Goal: Task Accomplishment & Management: Manage account settings

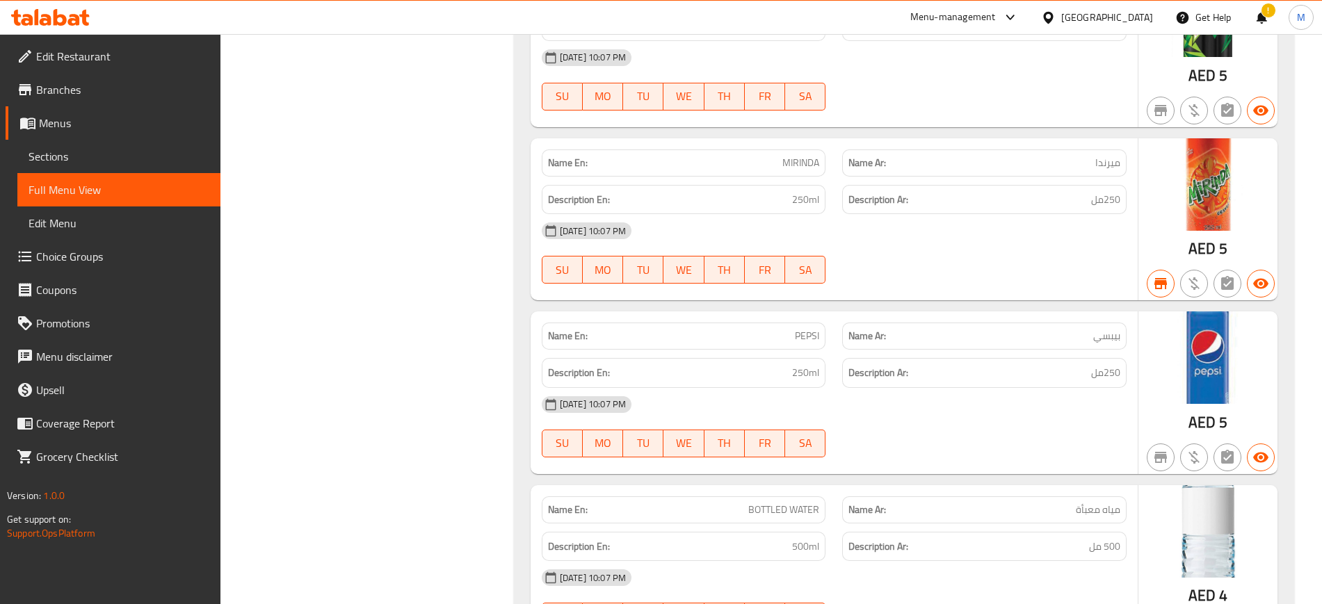
scroll to position [21811, 0]
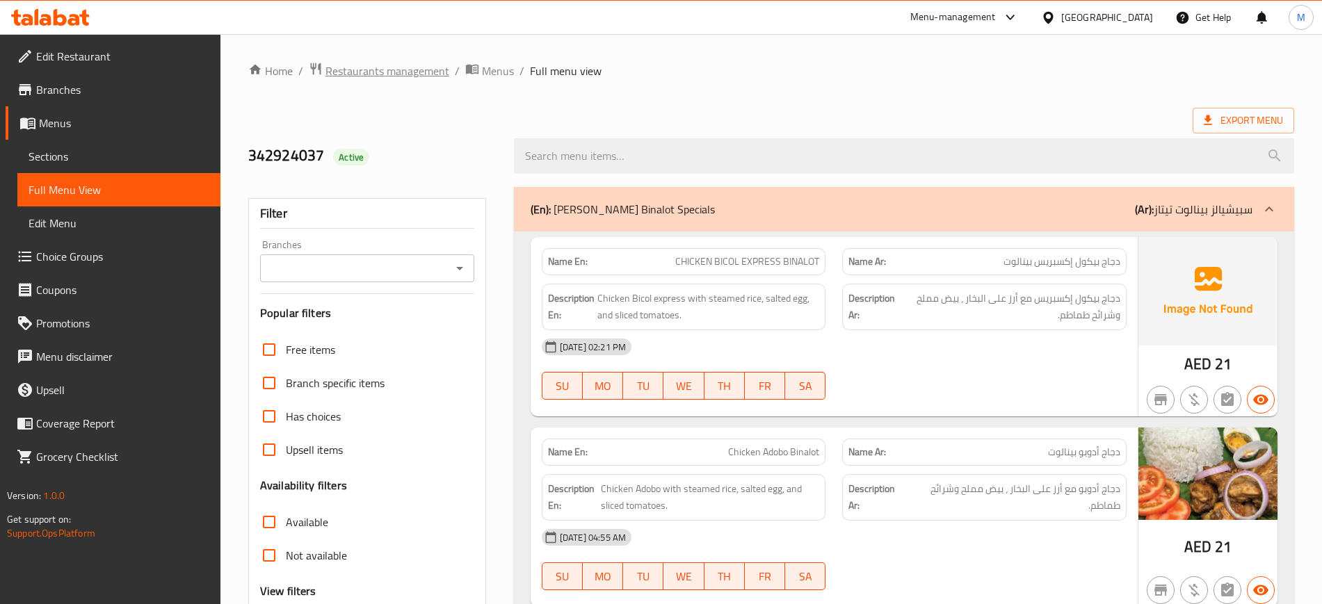
click at [362, 78] on span "Restaurants management" at bounding box center [387, 71] width 124 height 17
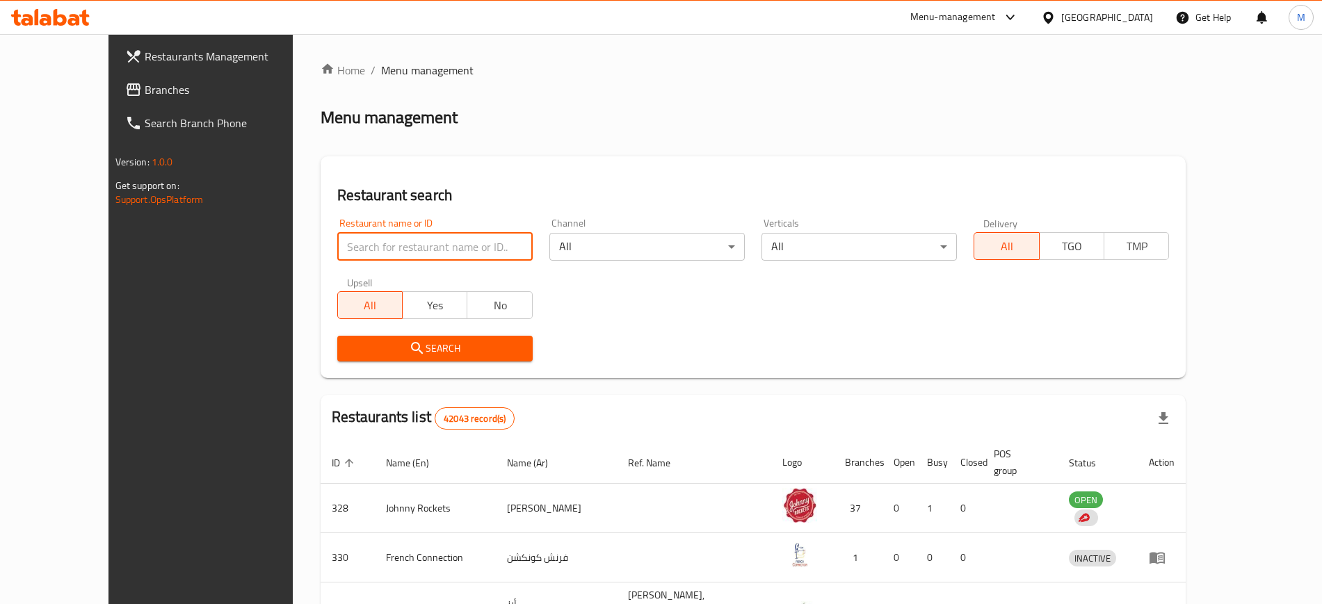
click at [343, 251] on input "search" at bounding box center [434, 247] width 195 height 28
type input "v"
paste input "SAJ AL BALAD RESTAURANT"
type input "SAJ AL BALAD RESTAURANT"
click button "Search" at bounding box center [434, 349] width 195 height 26
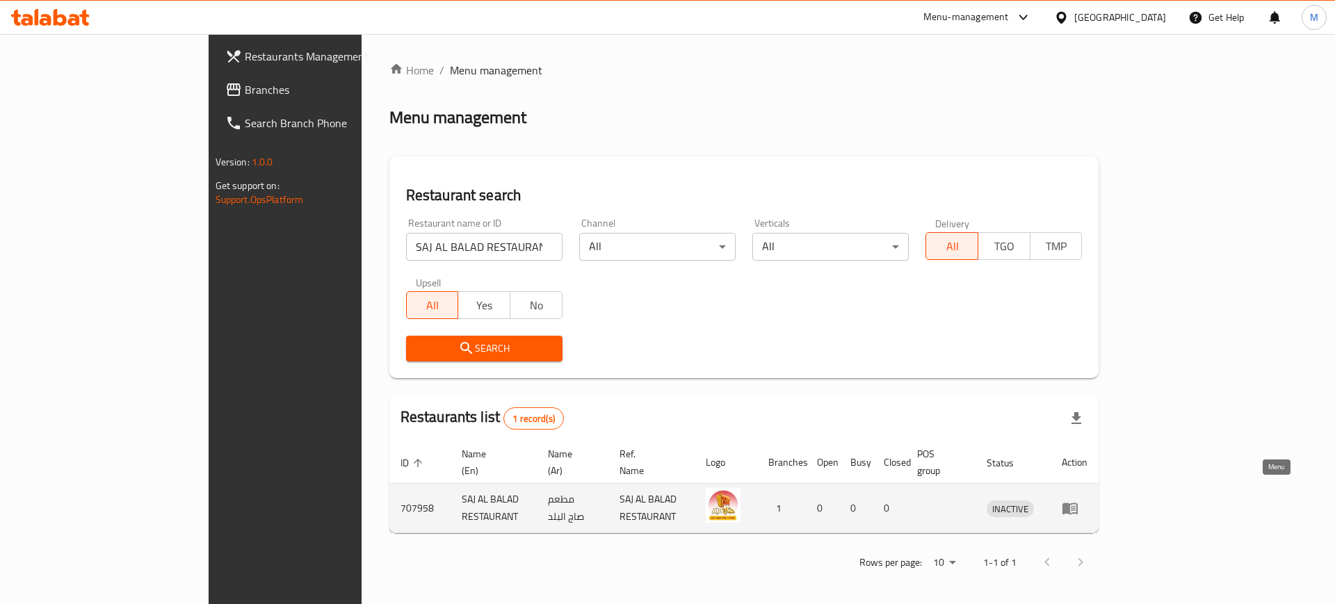
click at [1076, 506] on icon "enhanced table" at bounding box center [1073, 509] width 5 height 6
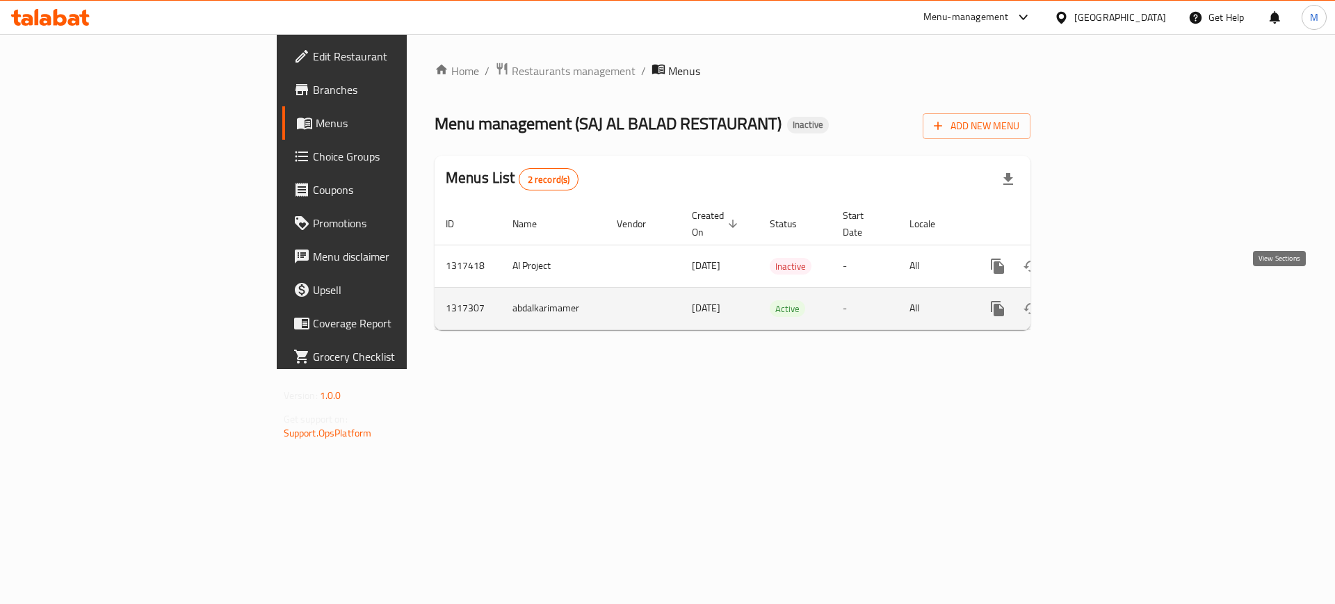
click at [1106, 300] on icon "enhanced table" at bounding box center [1097, 308] width 17 height 17
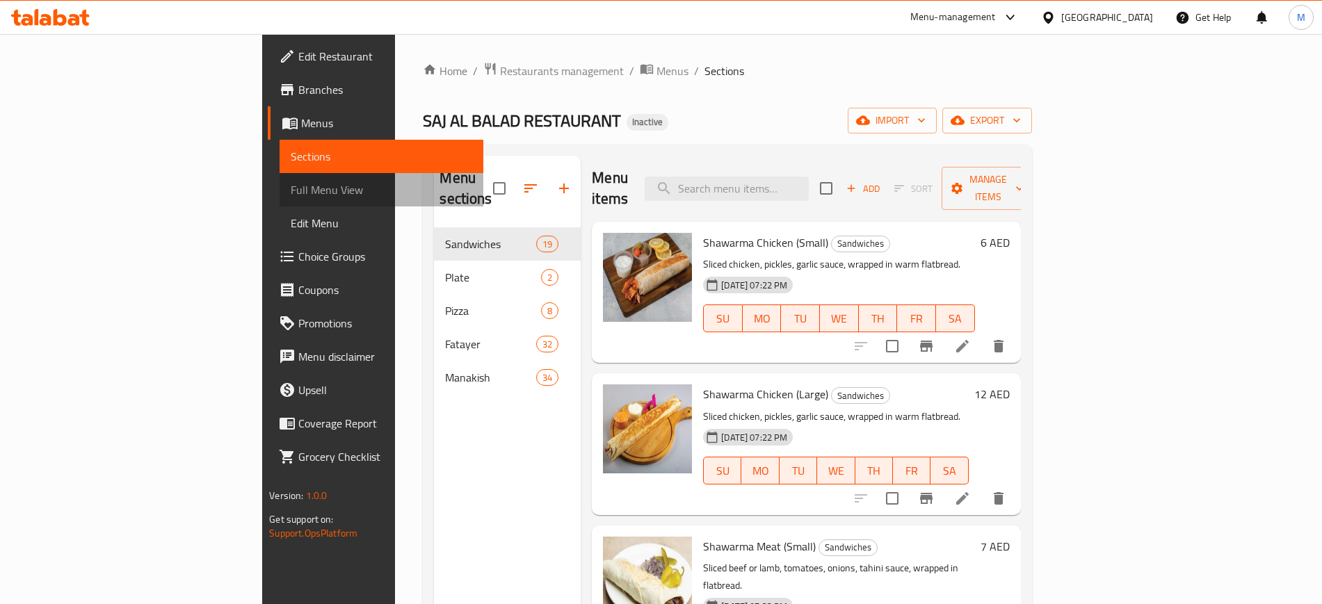
click at [291, 190] on span "Full Menu View" at bounding box center [381, 189] width 181 height 17
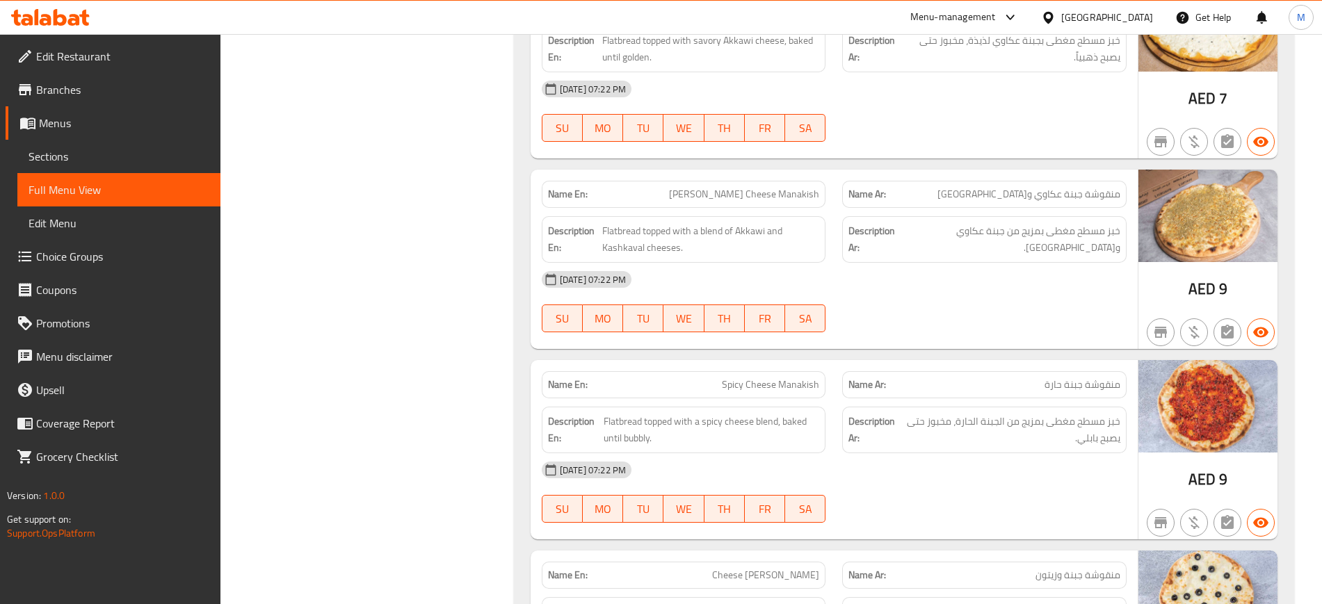
scroll to position [13937, 0]
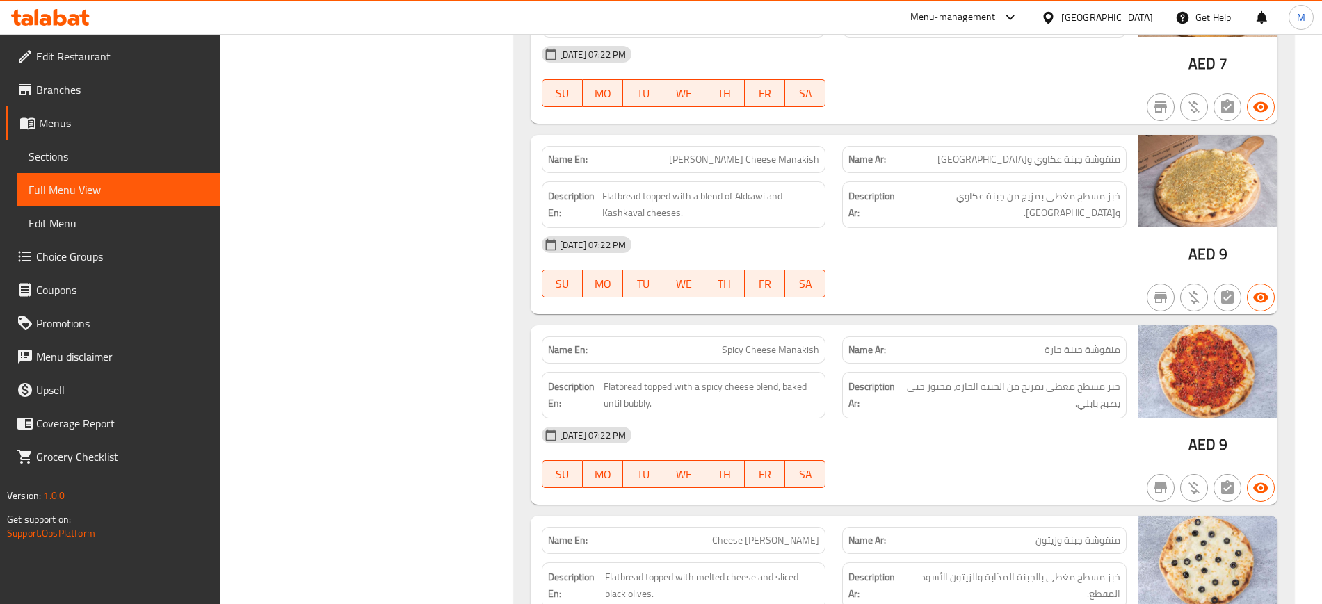
click at [724, 166] on span "[PERSON_NAME] Cheese Manakish" at bounding box center [744, 159] width 150 height 15
copy span "[PERSON_NAME] Cheese Manakish"
click at [90, 163] on span "Sections" at bounding box center [119, 156] width 181 height 17
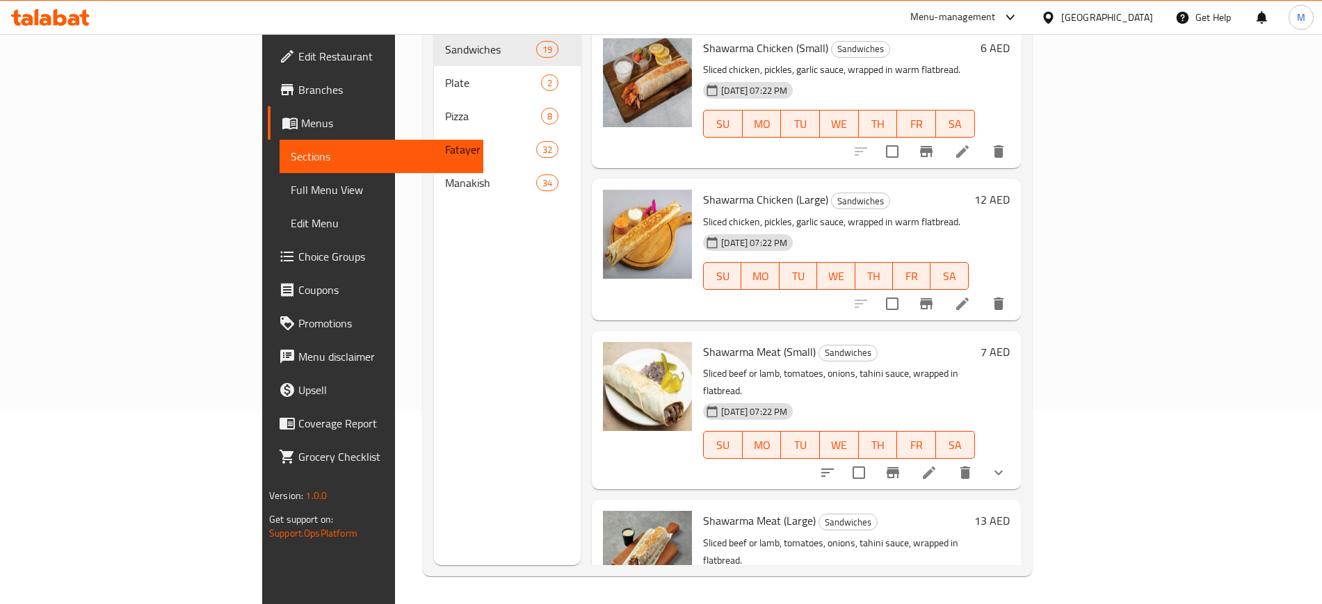
scroll to position [195, 0]
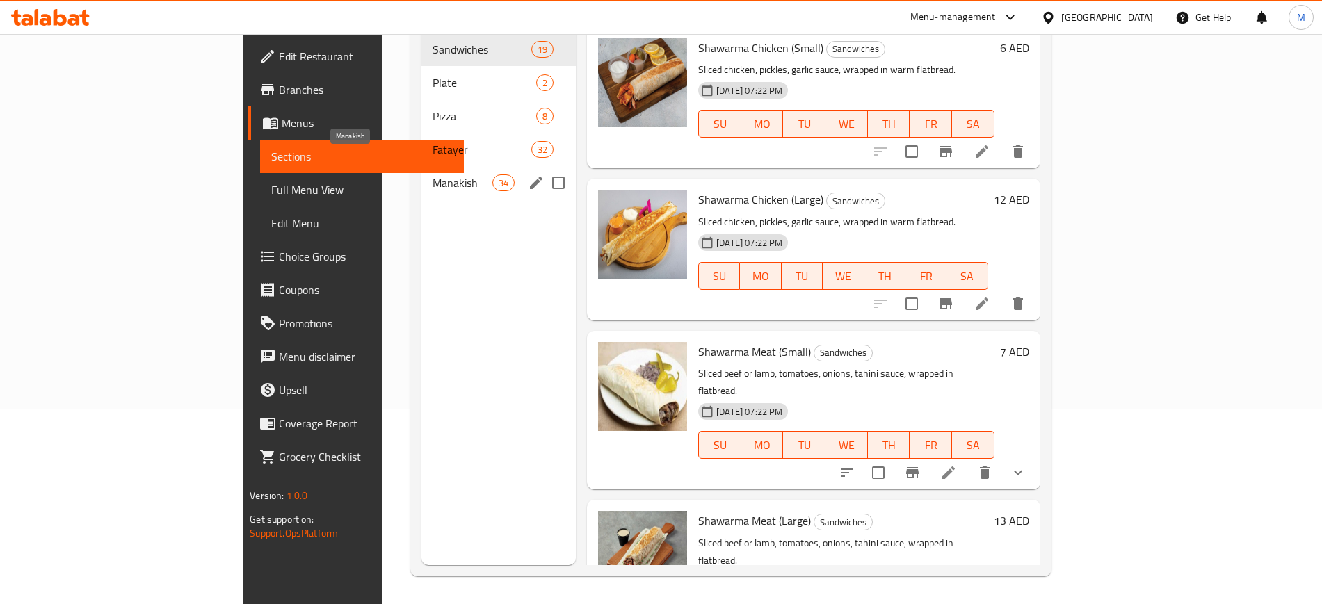
click at [432, 175] on span "Manakish" at bounding box center [462, 183] width 60 height 17
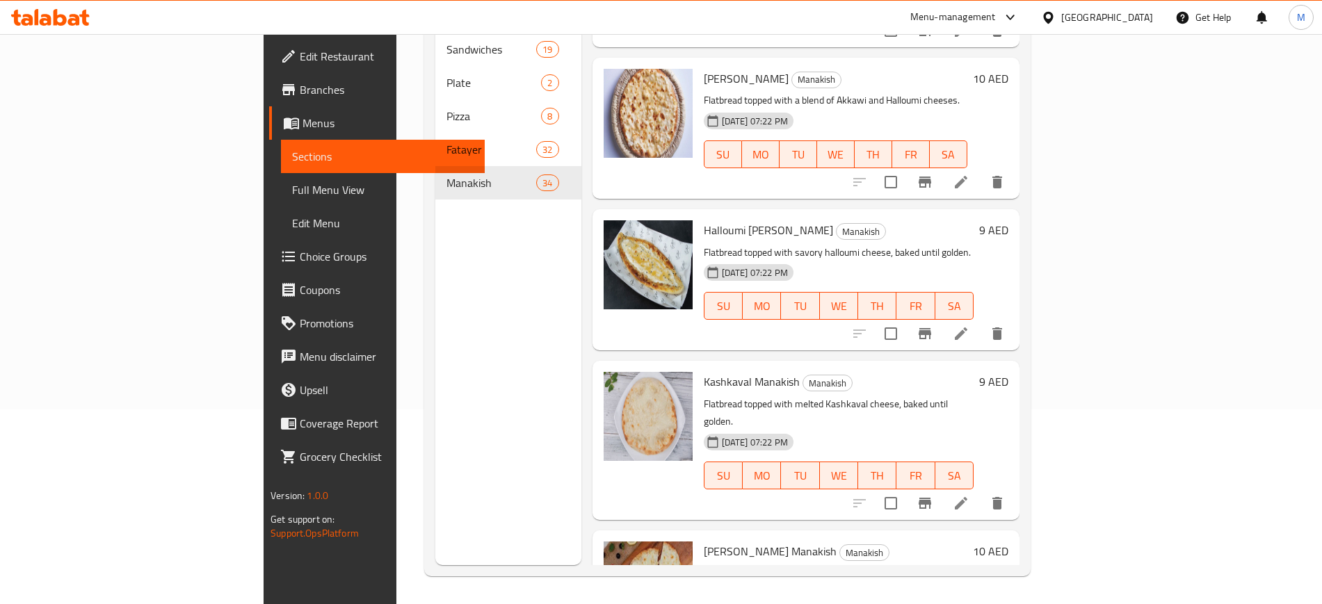
scroll to position [1552, 0]
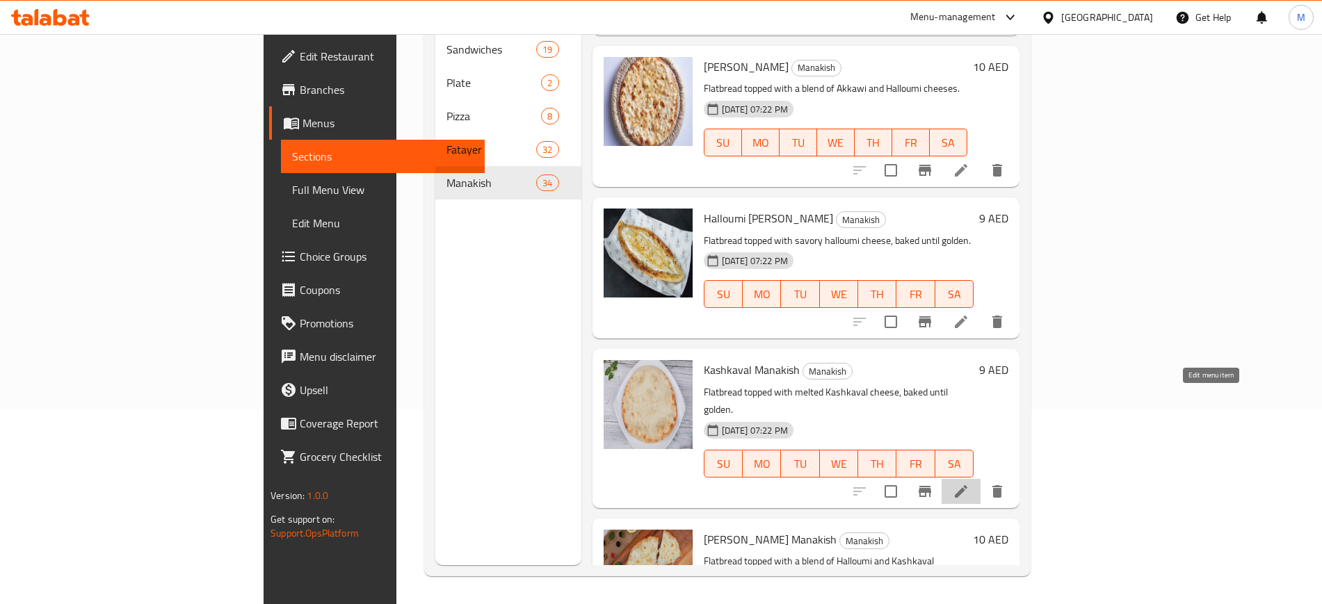
click at [969, 483] on icon at bounding box center [960, 491] width 17 height 17
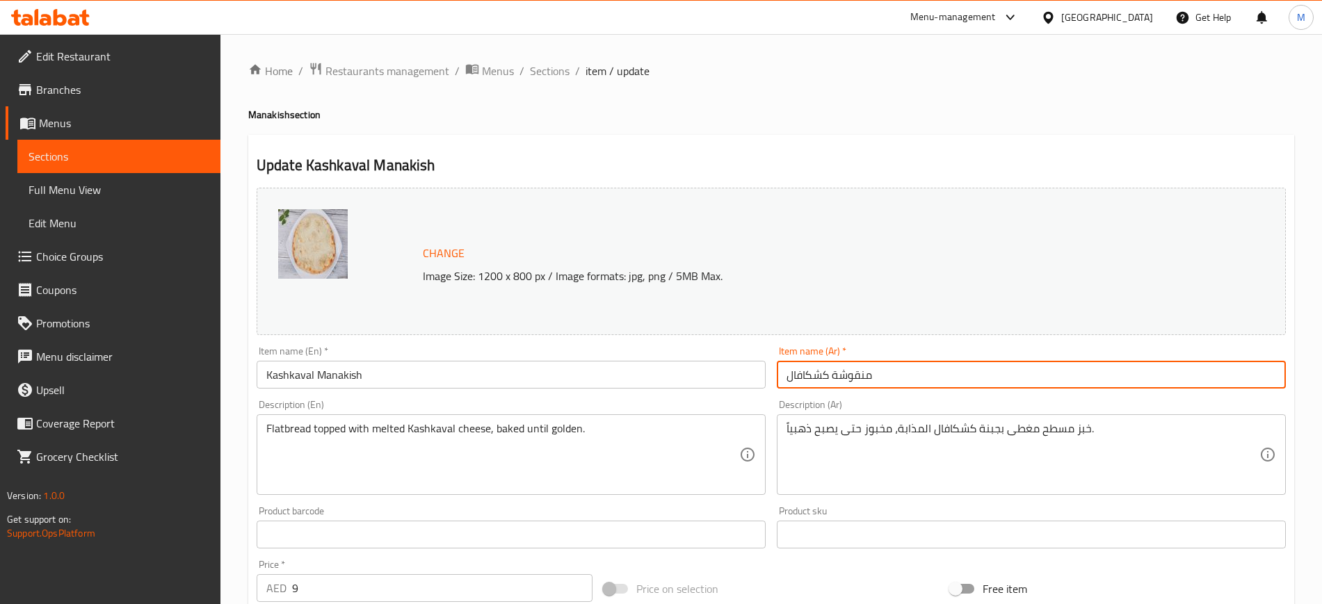
click at [980, 373] on input "منقوشة كشكافال" at bounding box center [1031, 375] width 509 height 28
type input "منقوشة قشقوان"
click at [1212, 378] on input "منقوشة قشقوان" at bounding box center [1031, 375] width 509 height 28
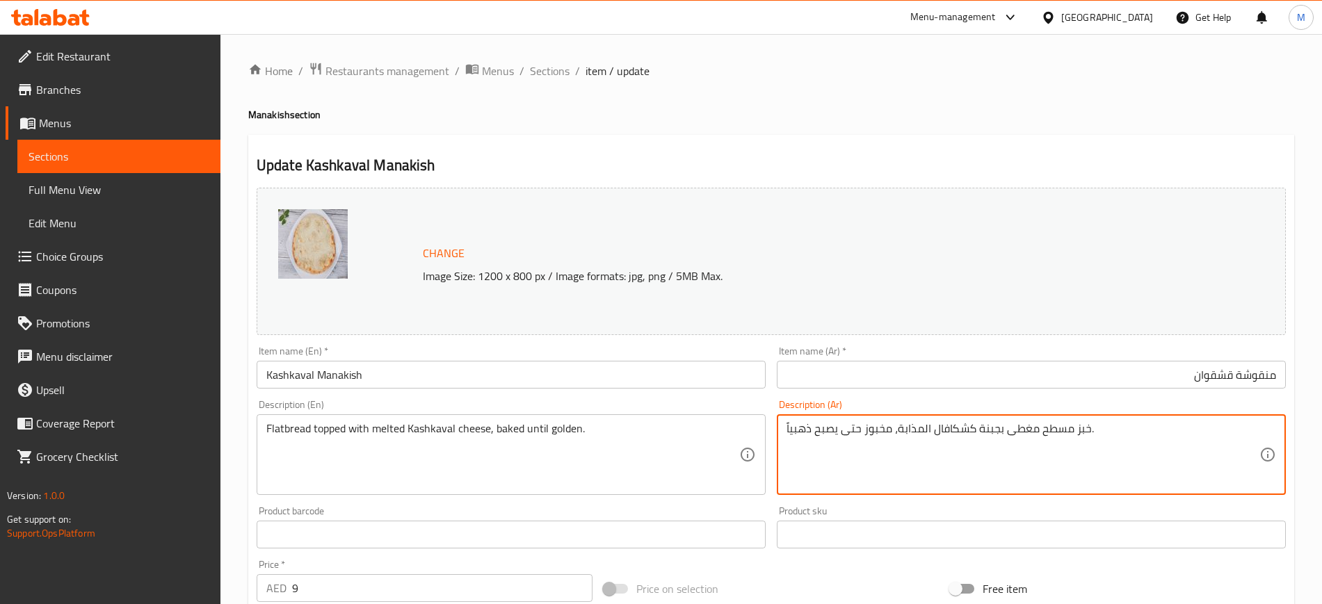
click at [955, 425] on textarea "خبز مسطح مغطى بجبنة كشكافال المذابة، مخبوز حتى يصبح ذهبياً." at bounding box center [1022, 455] width 473 height 66
paste textarea "شقوان"
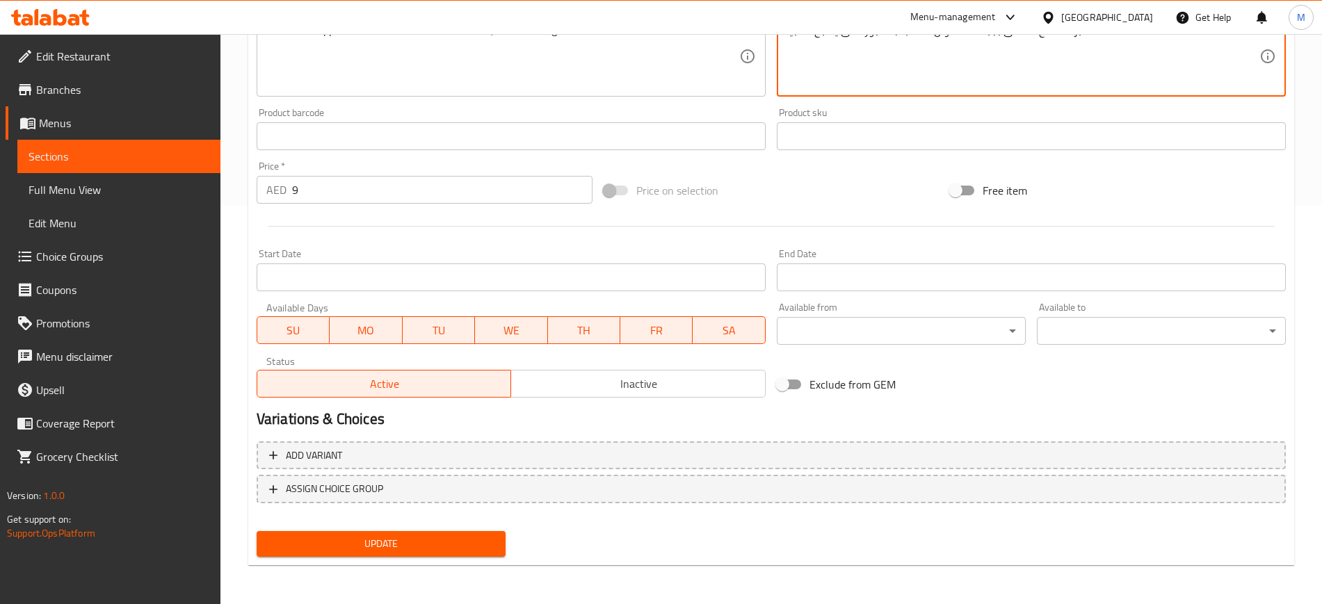
type textarea "خبز مسطح مغطى بجبنة قشقوان المذابة، مخبوز حتى يصبح ذهبياً."
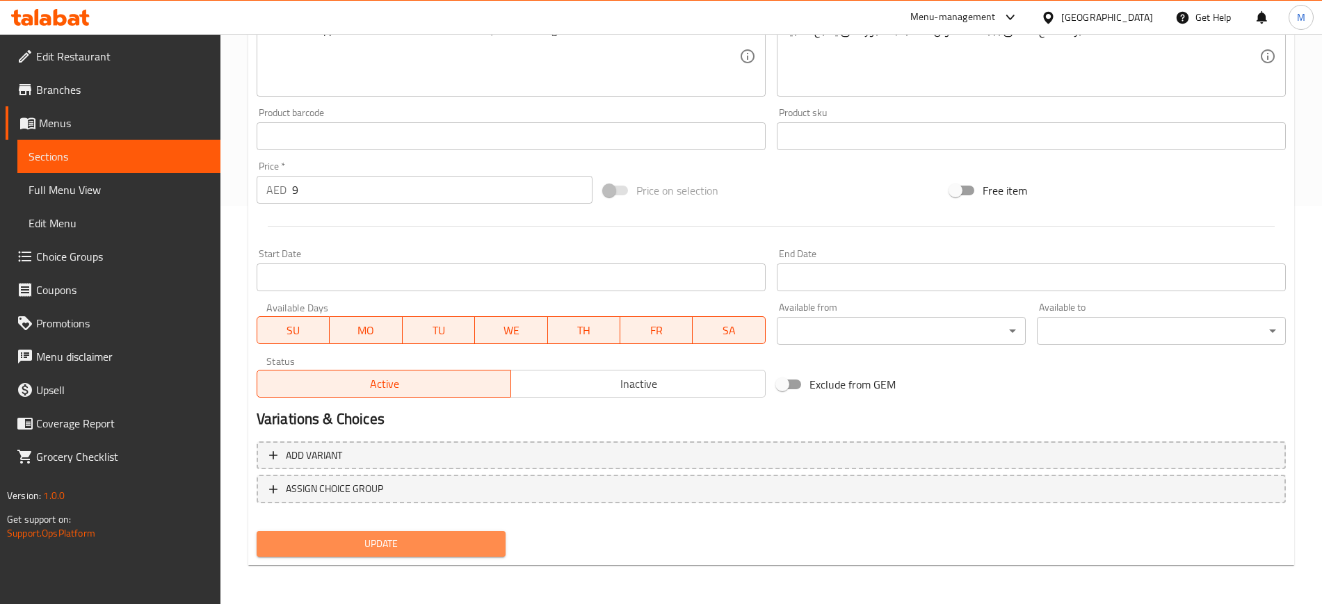
click at [455, 538] on span "Update" at bounding box center [381, 543] width 227 height 17
click at [369, 535] on span "Update" at bounding box center [381, 543] width 227 height 17
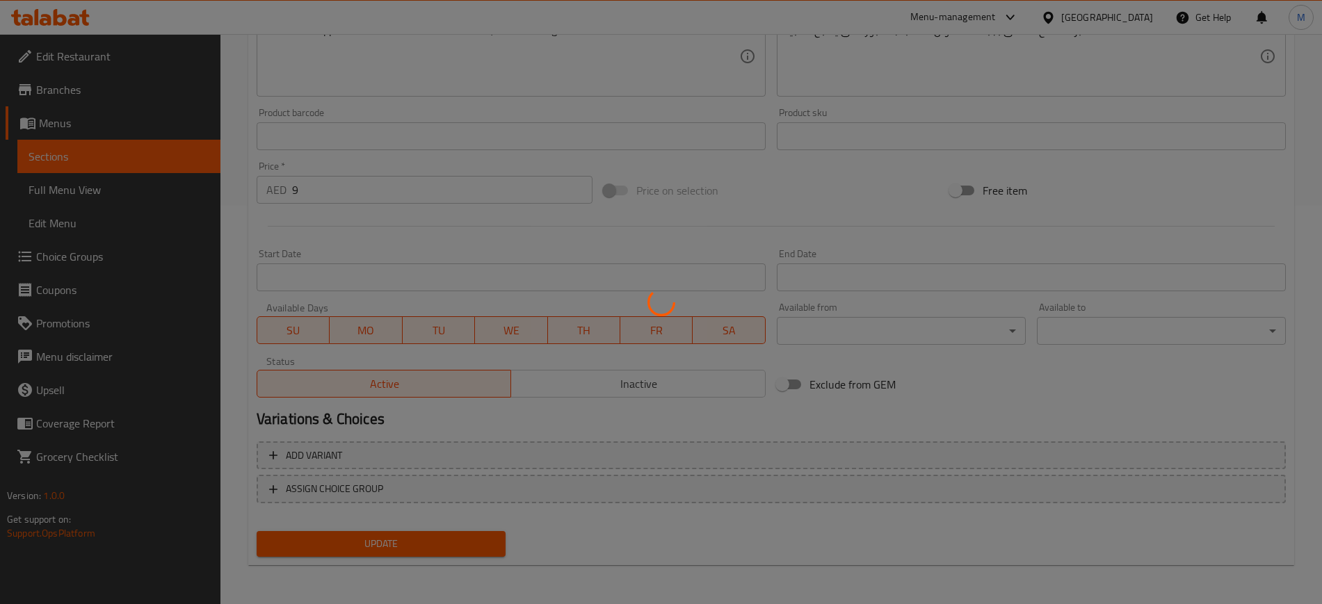
click at [86, 179] on div at bounding box center [661, 302] width 1322 height 604
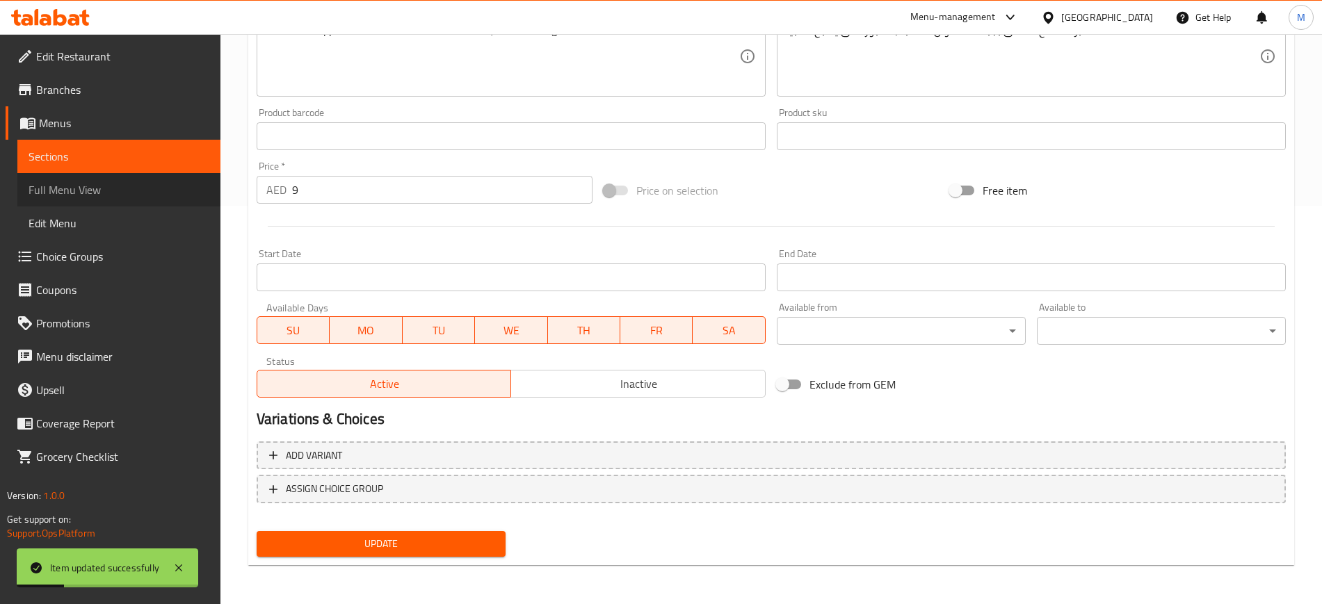
click at [84, 198] on span "Full Menu View" at bounding box center [119, 189] width 181 height 17
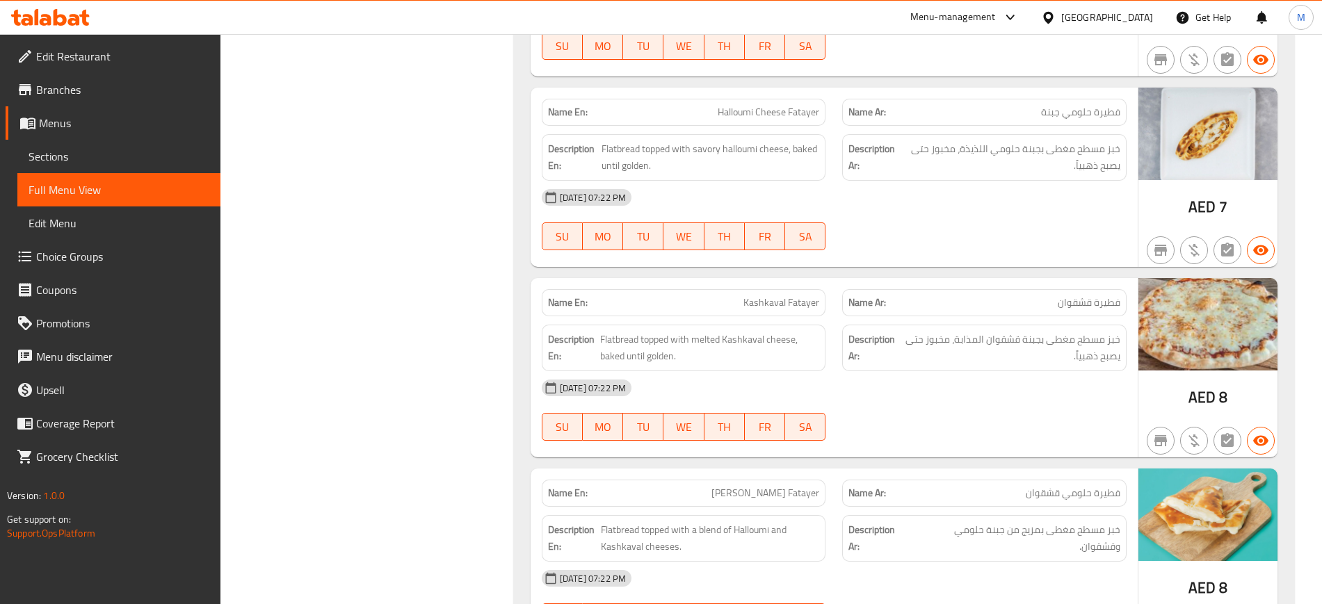
scroll to position [13794, 0]
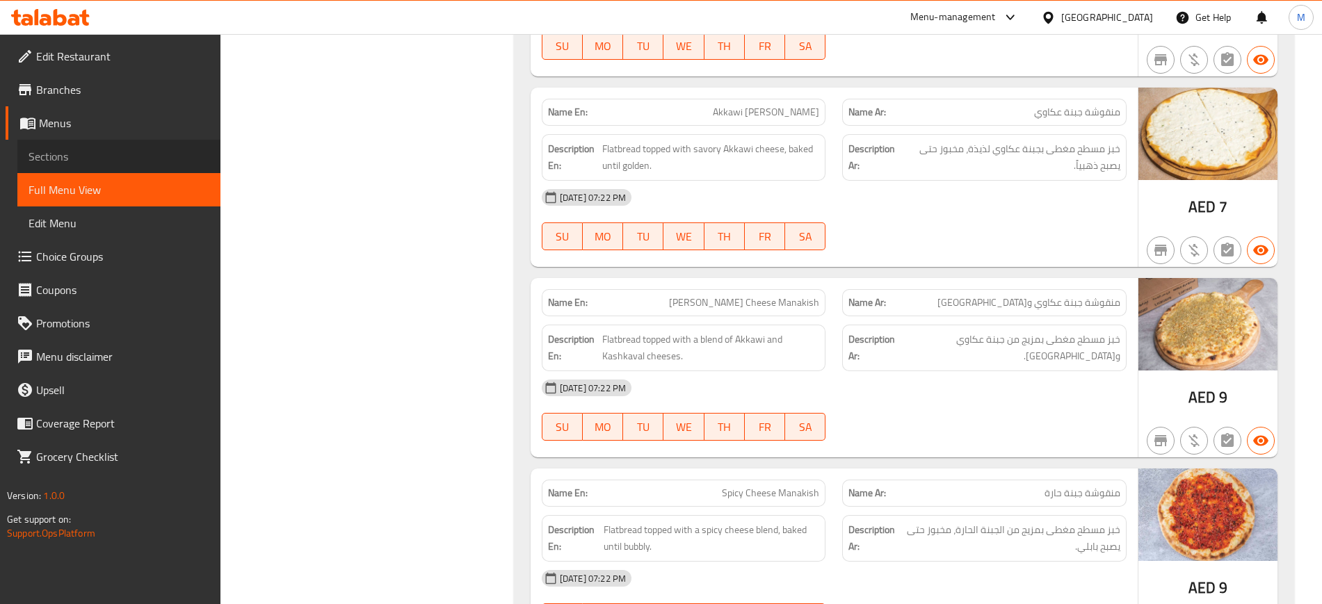
click at [42, 151] on span "Sections" at bounding box center [119, 156] width 181 height 17
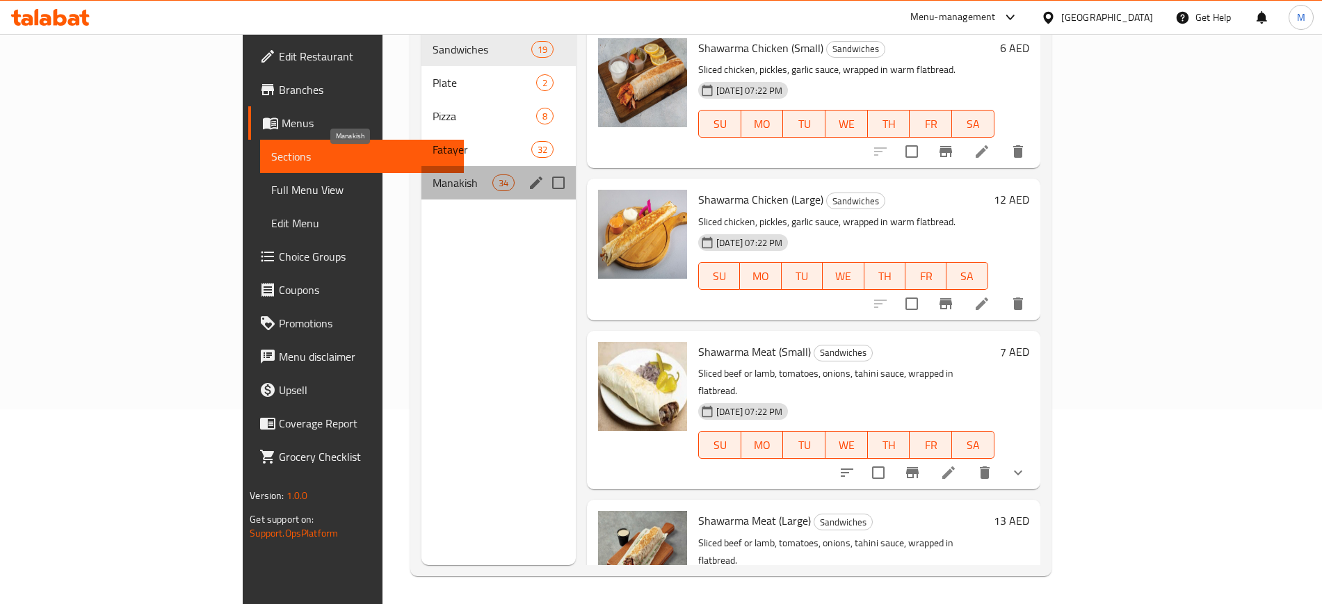
click at [432, 175] on span "Manakish" at bounding box center [462, 183] width 60 height 17
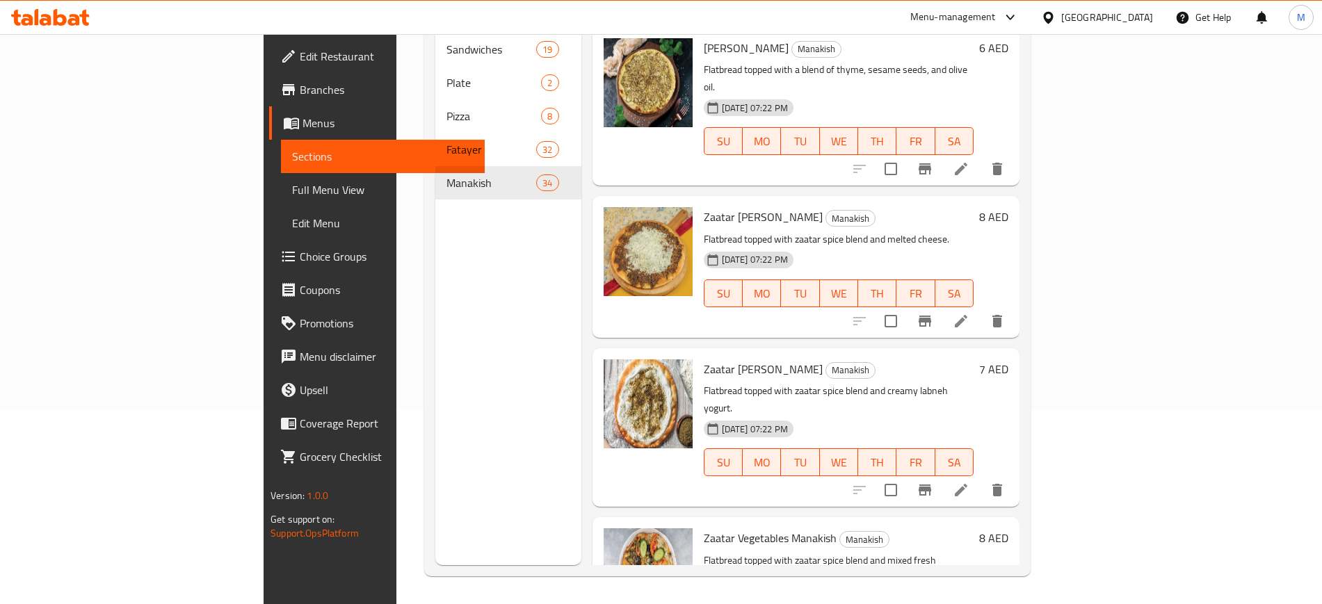
click at [437, 298] on div "Menu sections Sandwiches 19 Plate 2 Pizza 8 Fatayer 32 Manakish 34" at bounding box center [508, 263] width 146 height 604
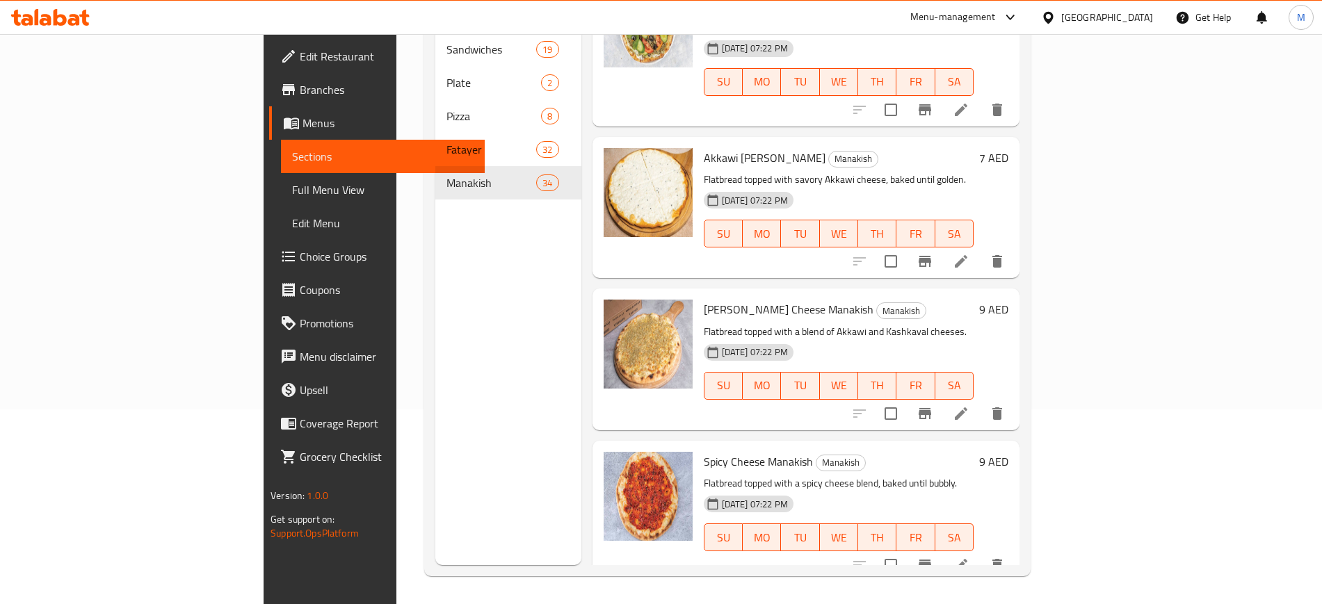
scroll to position [556, 0]
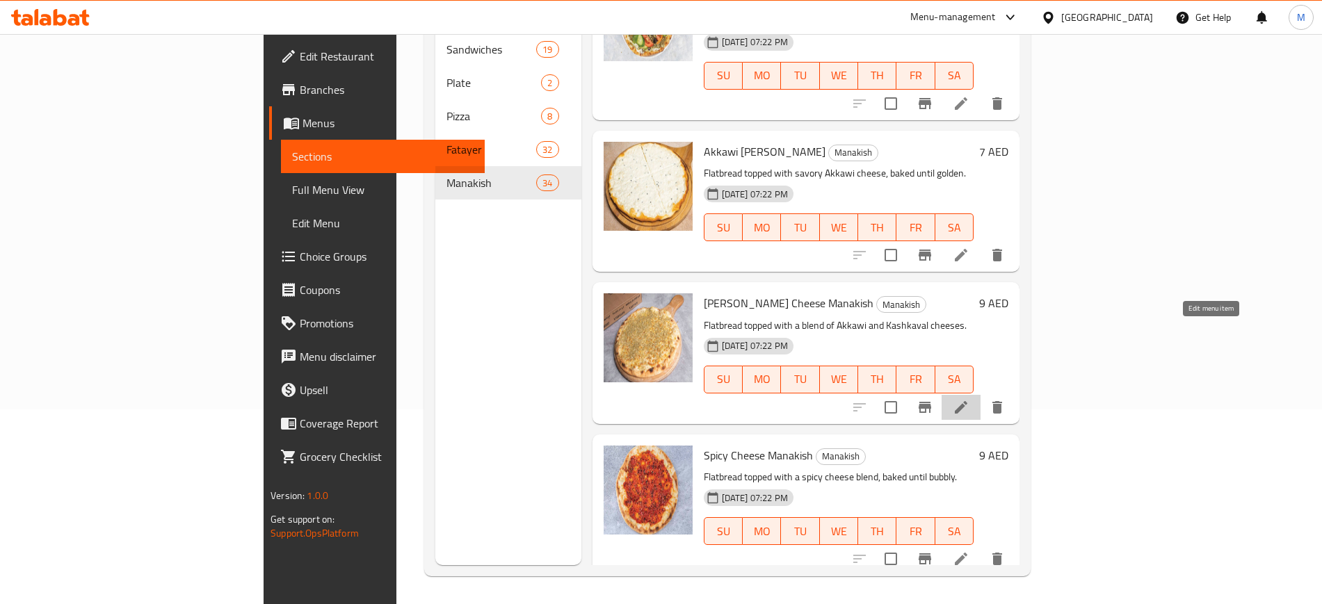
click at [969, 399] on icon at bounding box center [960, 407] width 17 height 17
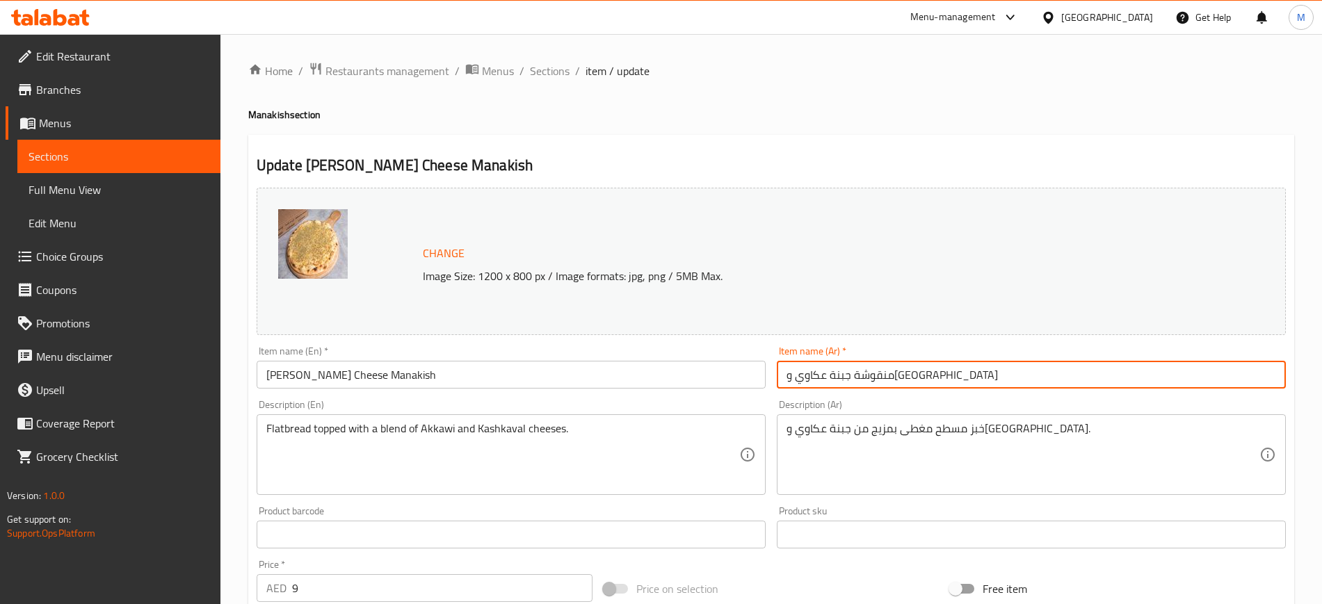
click at [801, 372] on input "منقوشة جبنة عكاوي و[GEOGRAPHIC_DATA]" at bounding box center [1031, 375] width 509 height 28
paste input "شقوان"
type input "منقوشة جبنة عكاوي قشقوان"
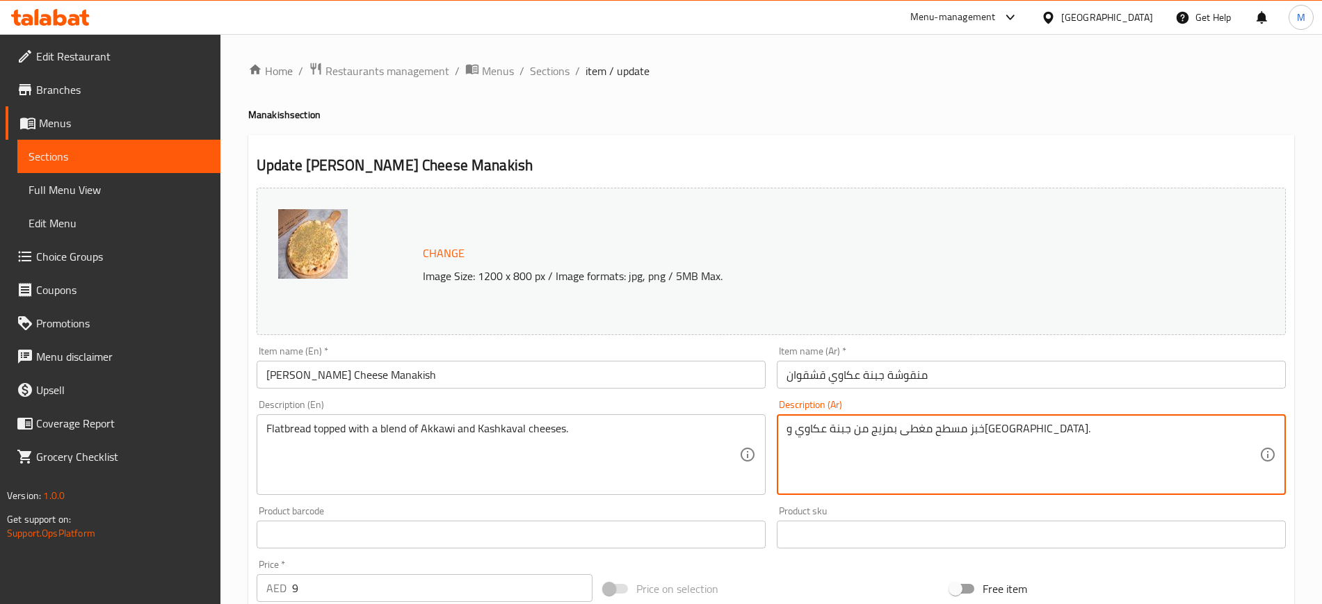
click at [806, 425] on textarea "خبز مسطح مغطى بمزيج من جبنة عكاوي و[GEOGRAPHIC_DATA]." at bounding box center [1022, 455] width 473 height 66
paste textarea "قشقوان"
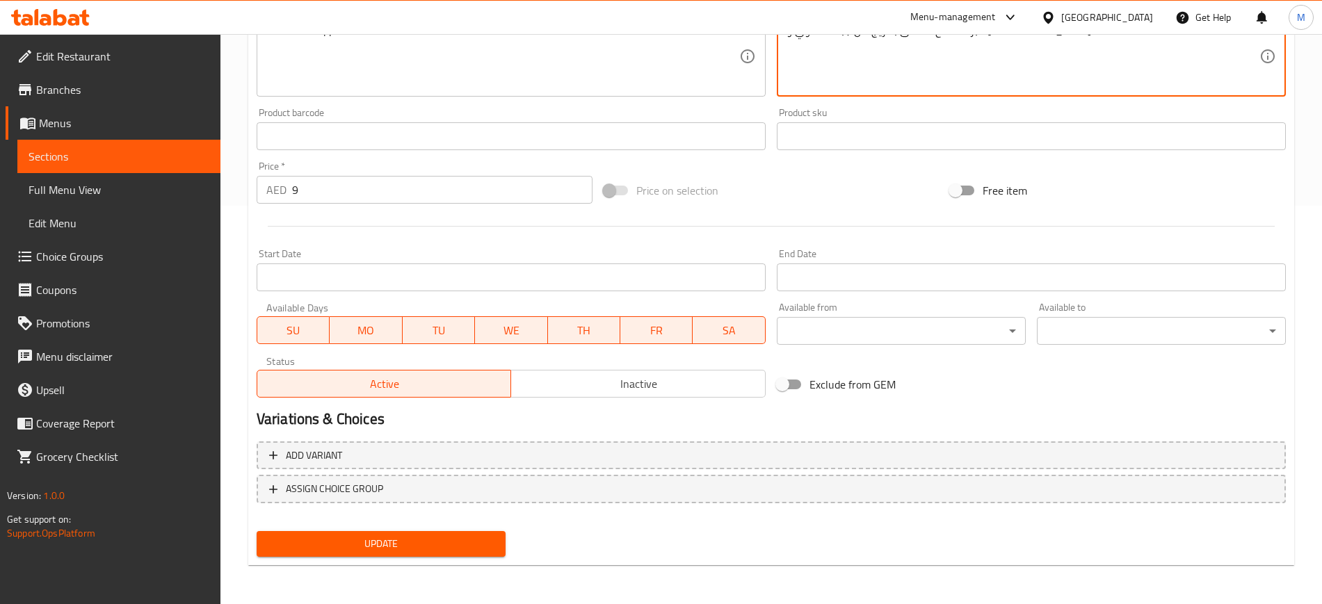
type textarea "خبز مسطح مغطى بمزيج من جبنة عكاوي و [GEOGRAPHIC_DATA]."
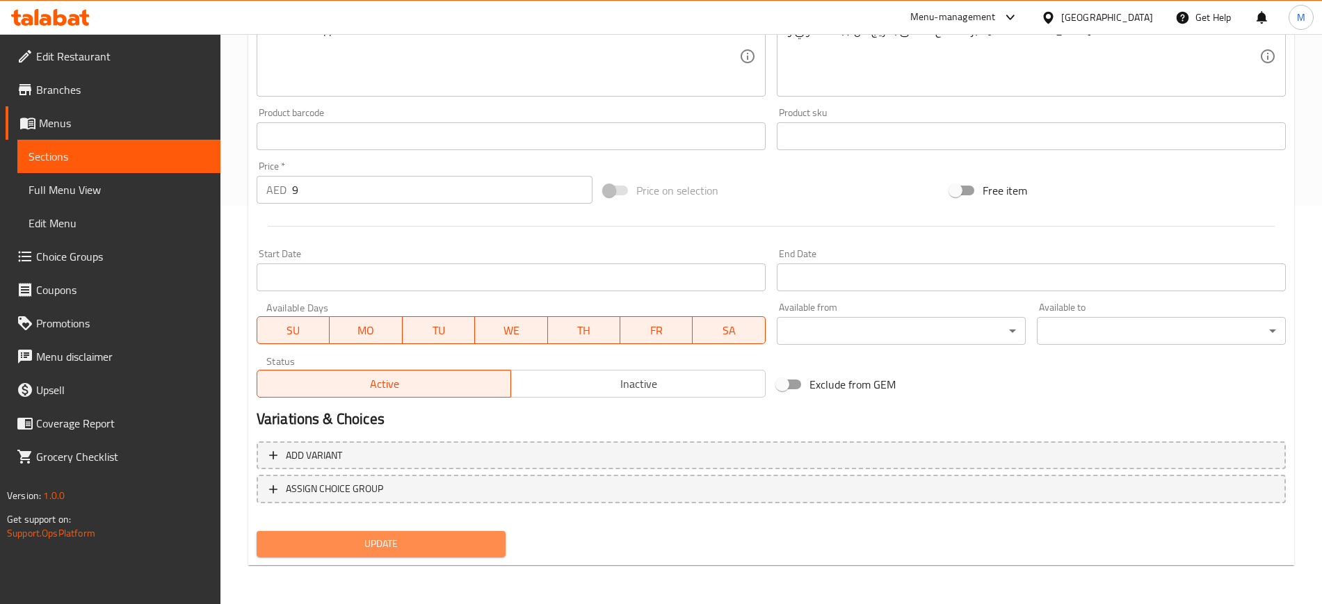
click at [445, 537] on span "Update" at bounding box center [381, 543] width 227 height 17
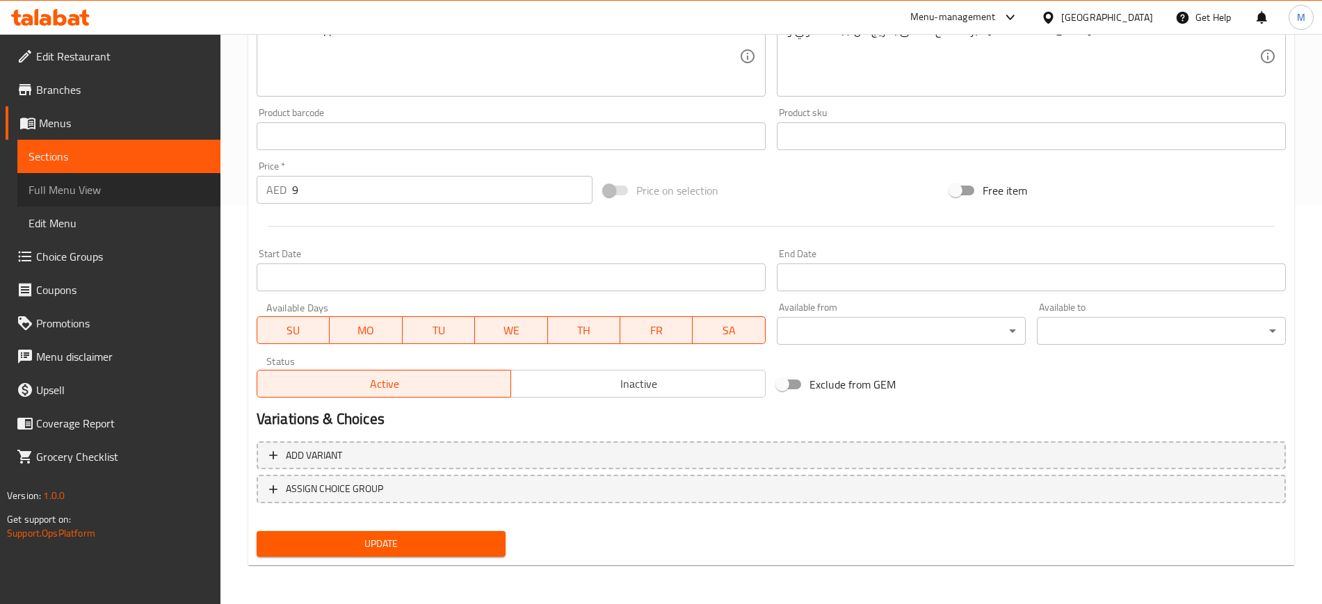
click at [130, 197] on span "Full Menu View" at bounding box center [119, 189] width 181 height 17
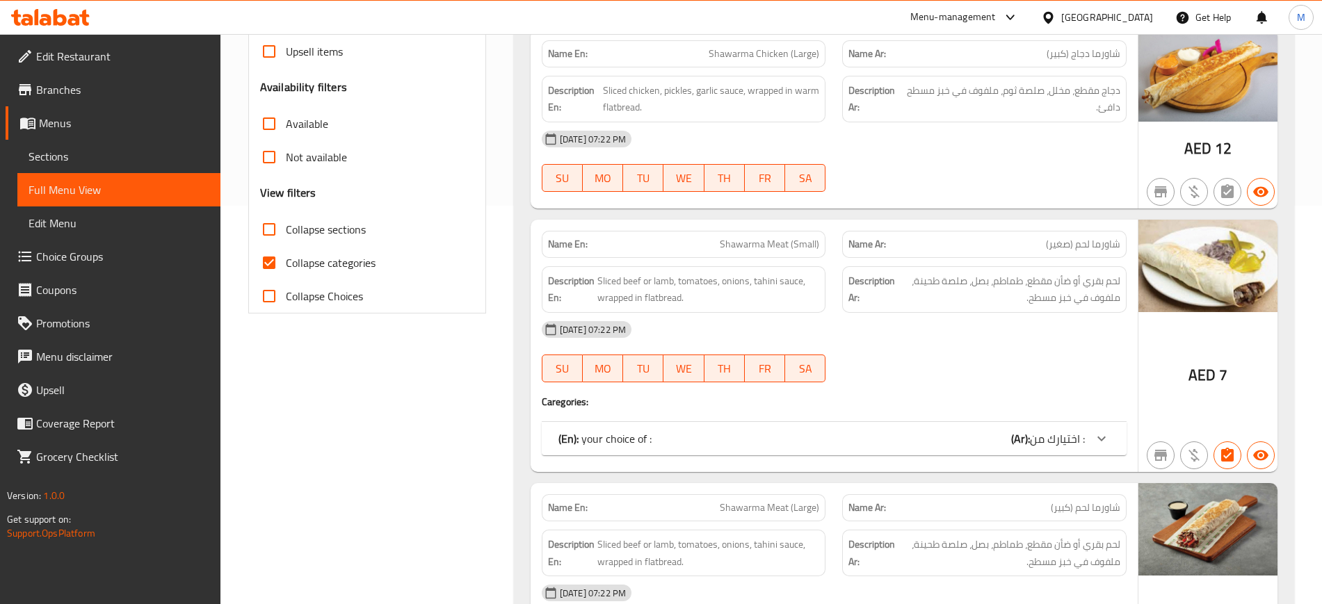
scroll to position [13985, 0]
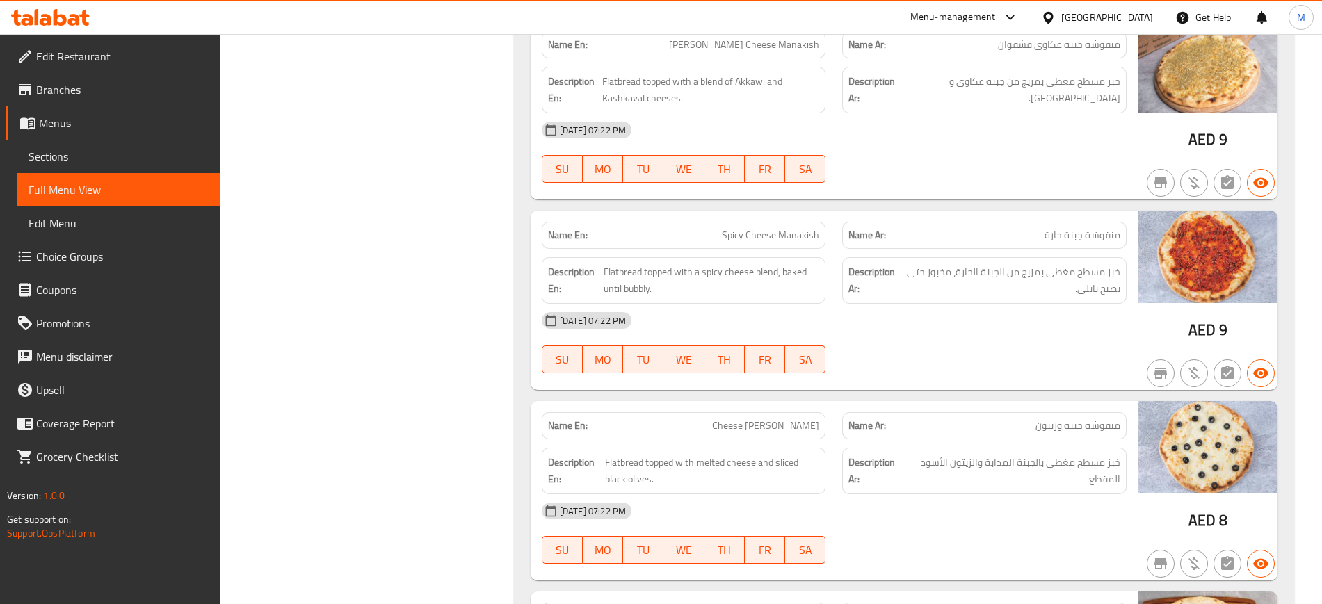
scroll to position [14054, 0]
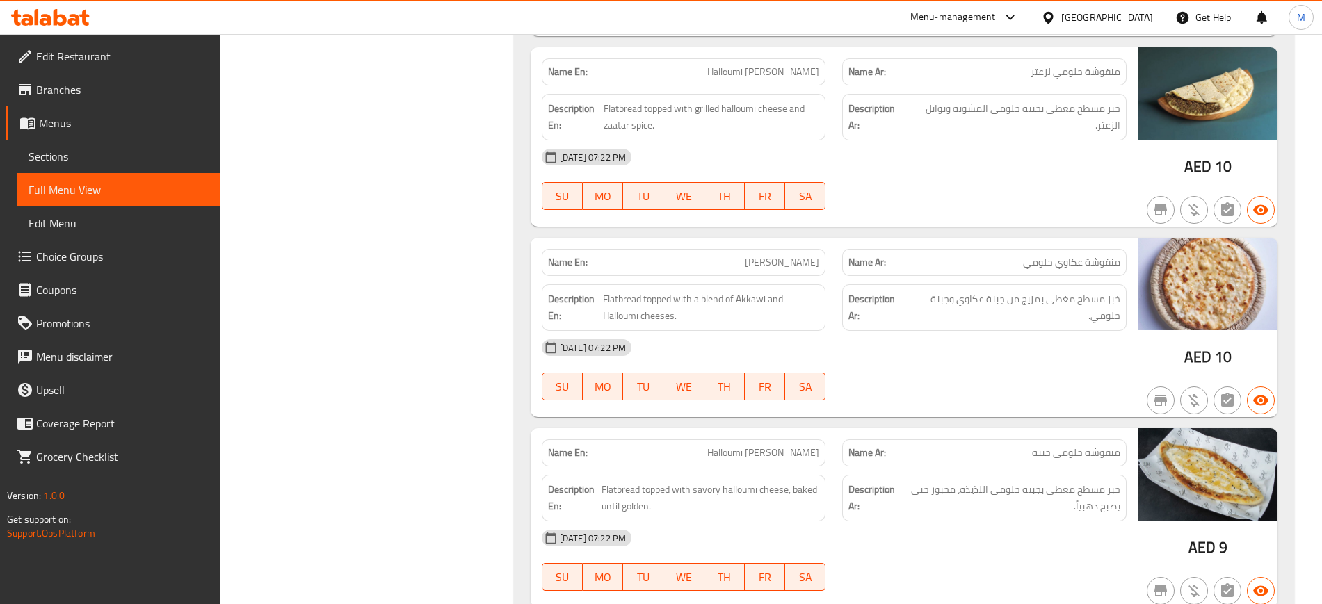
scroll to position [14784, 0]
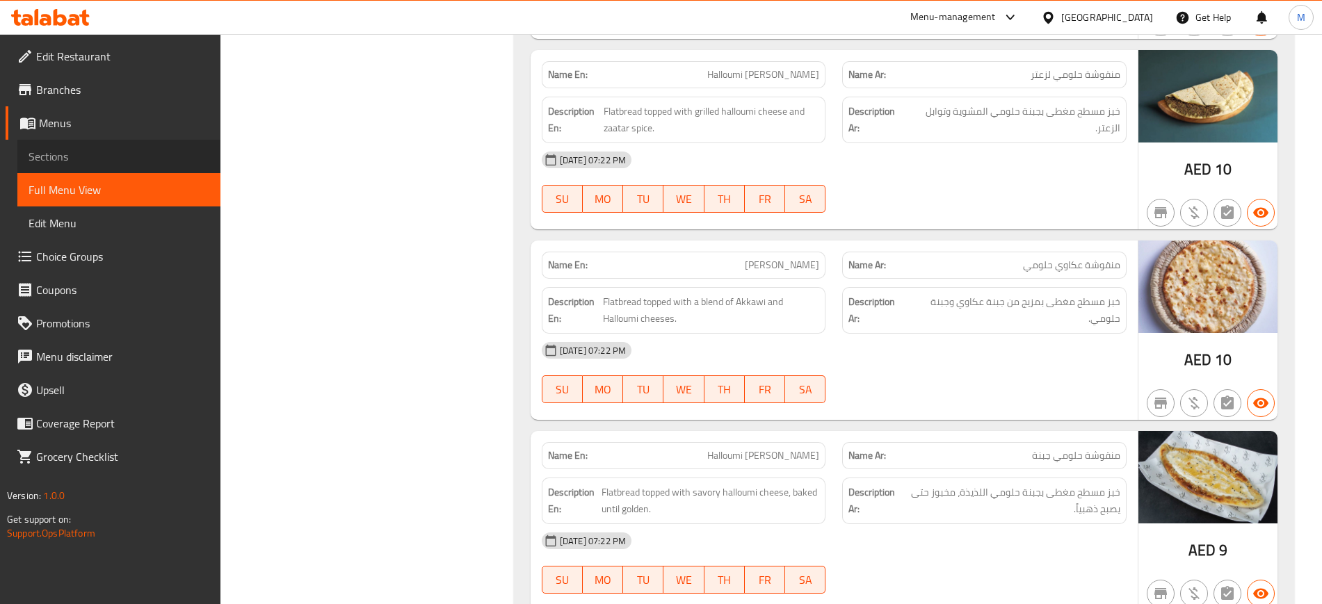
click at [52, 154] on span "Sections" at bounding box center [119, 156] width 181 height 17
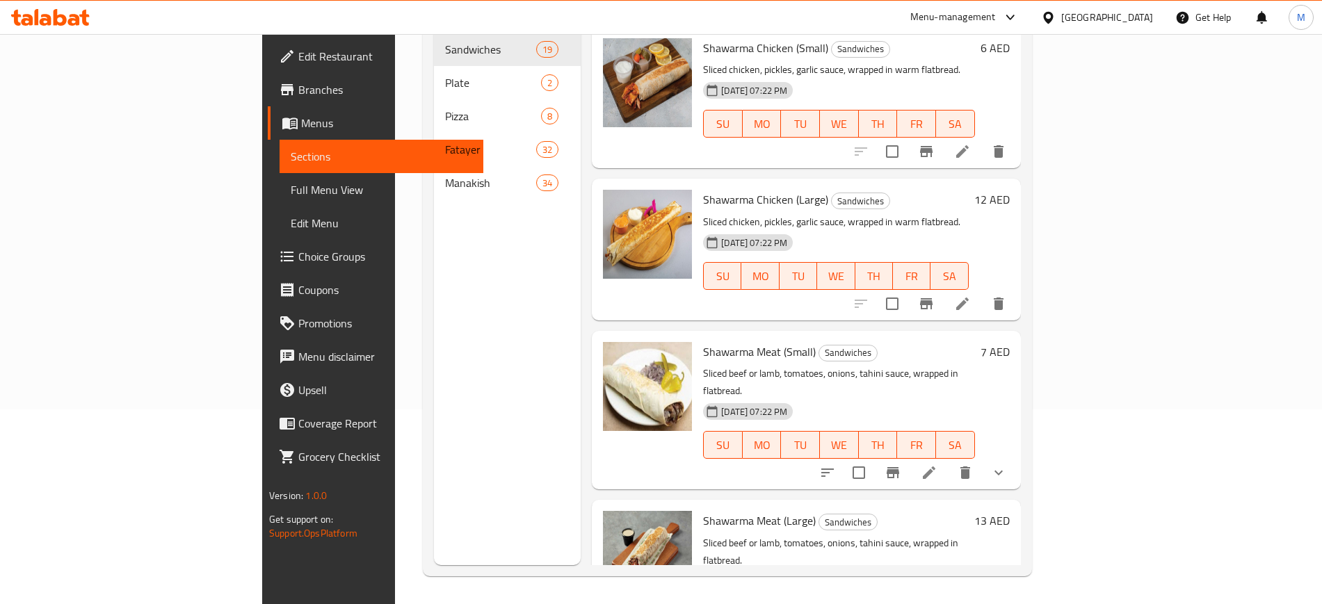
scroll to position [195, 0]
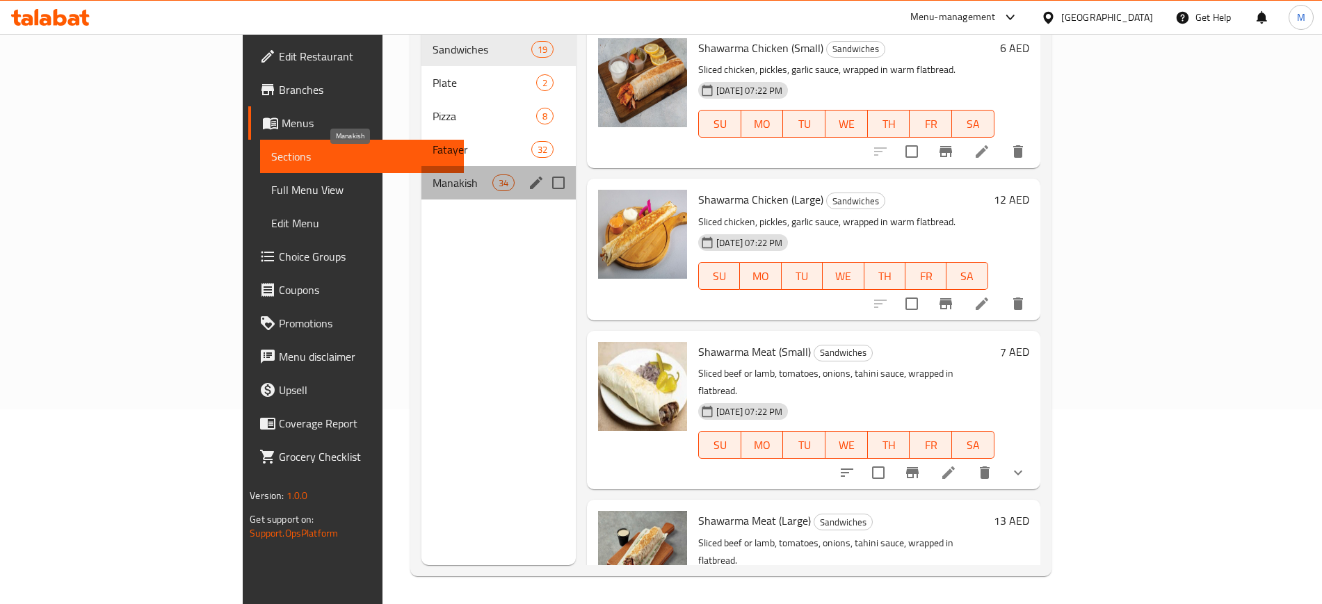
click at [432, 175] on span "Manakish" at bounding box center [462, 183] width 60 height 17
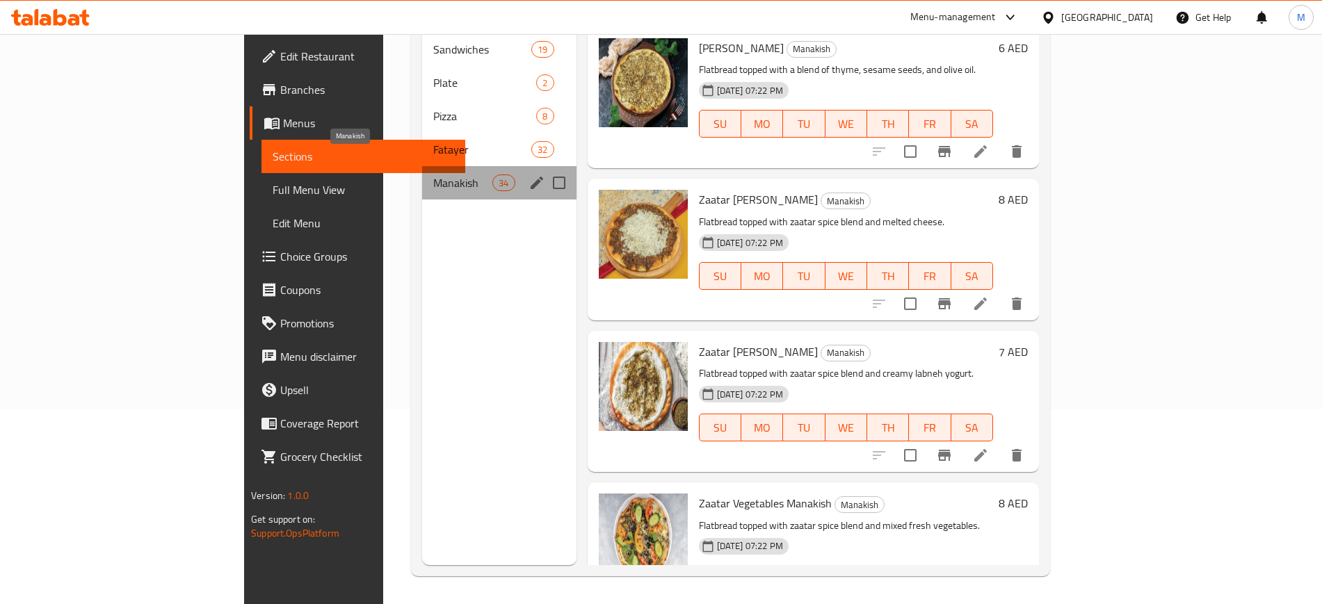
click at [433, 175] on span "Manakish" at bounding box center [462, 183] width 59 height 17
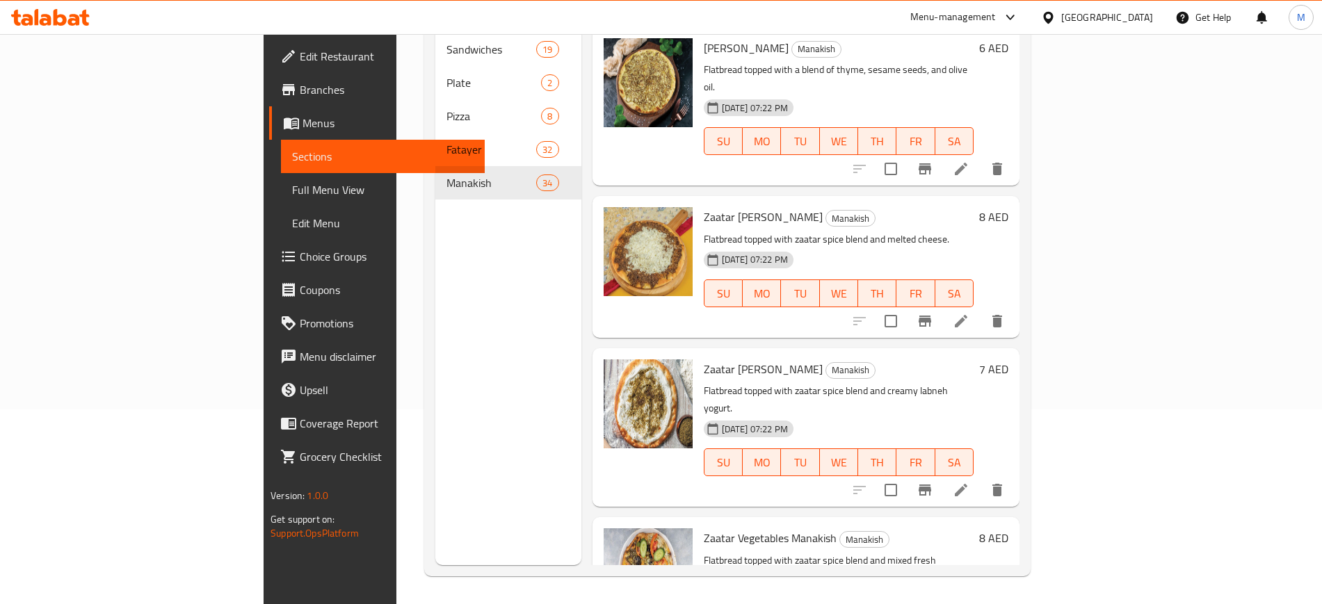
scroll to position [1131, 0]
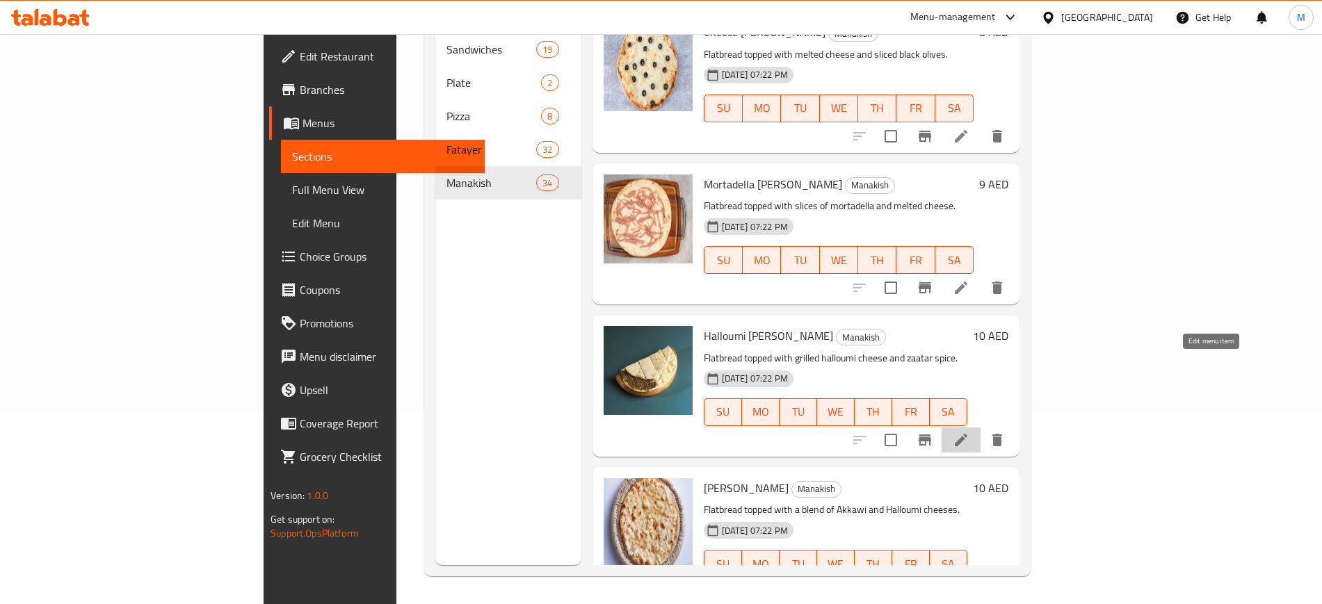
click at [969, 432] on icon at bounding box center [960, 440] width 17 height 17
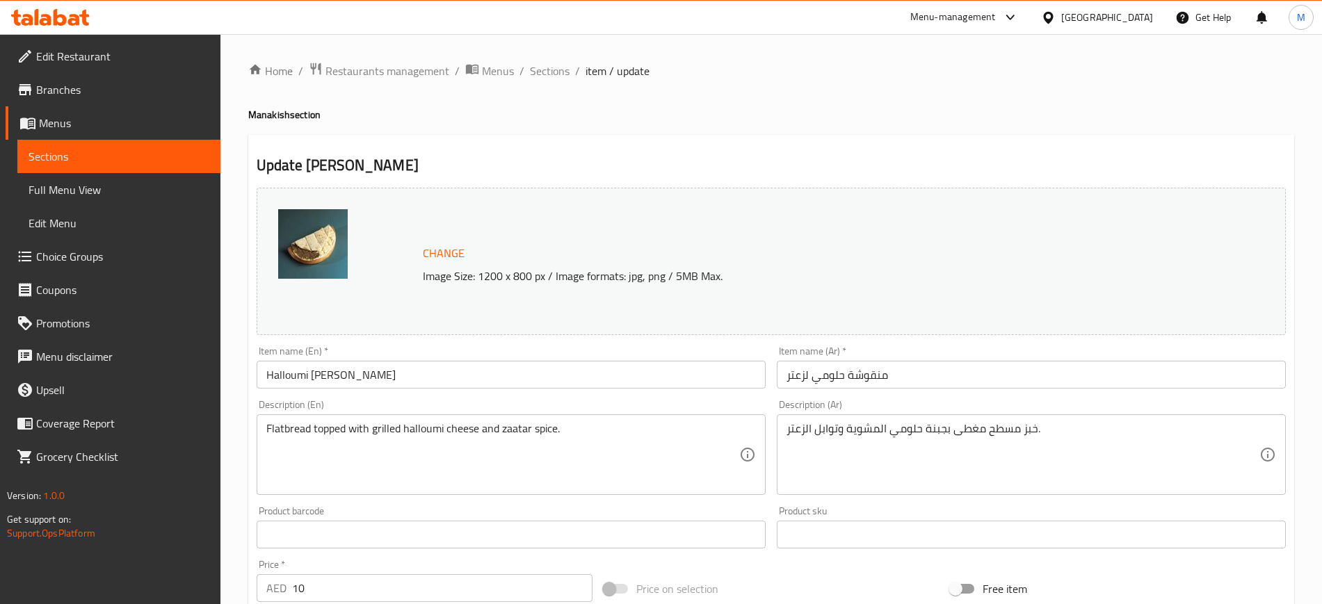
click at [805, 380] on input "منقوشة حلومي لزعتر" at bounding box center [1031, 375] width 509 height 28
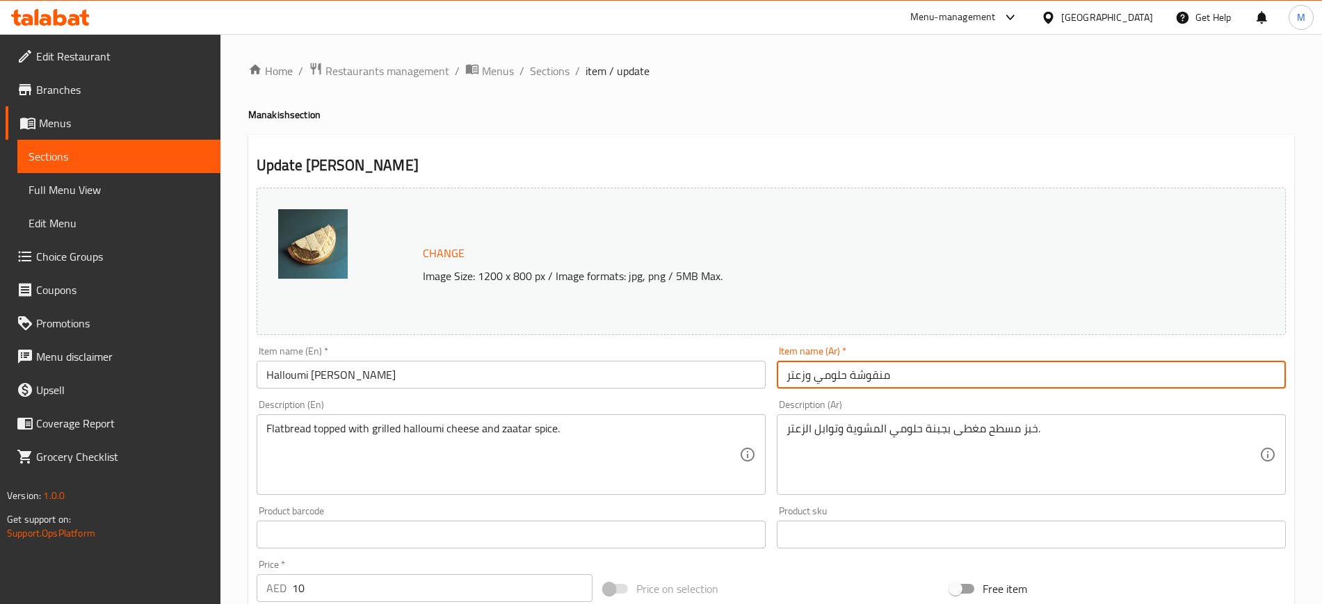
scroll to position [398, 0]
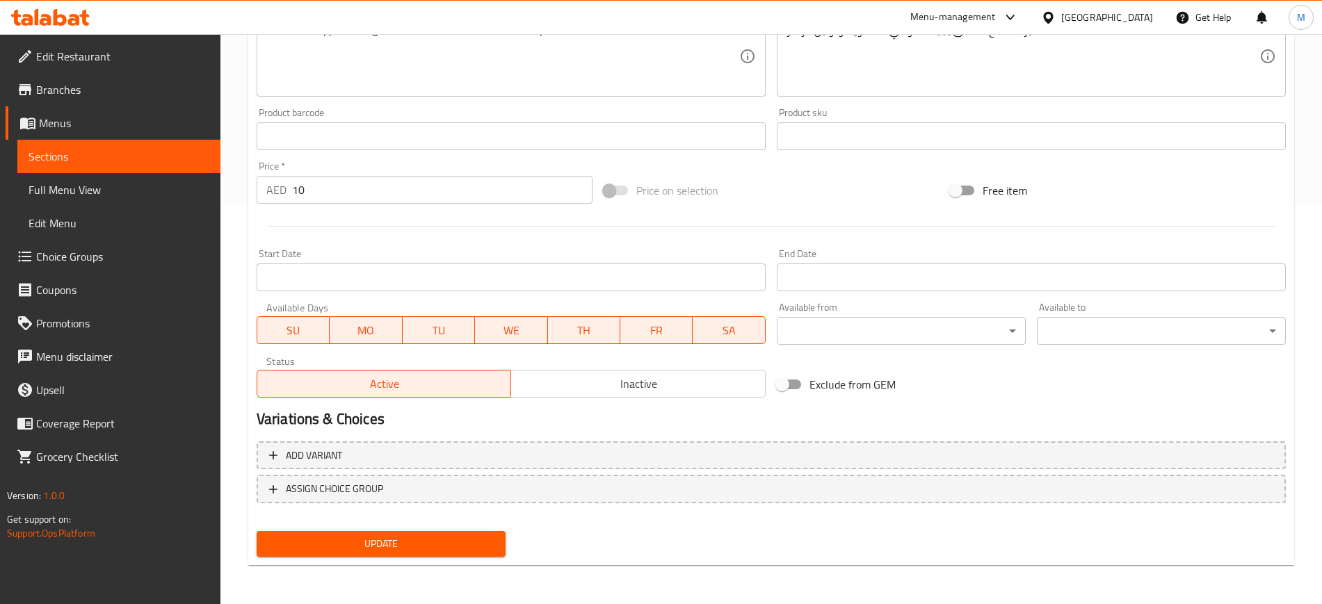
type input "منقوشة حلومي وزعتر"
click at [466, 543] on span "Update" at bounding box center [381, 543] width 227 height 17
click at [122, 188] on span "Full Menu View" at bounding box center [119, 189] width 181 height 17
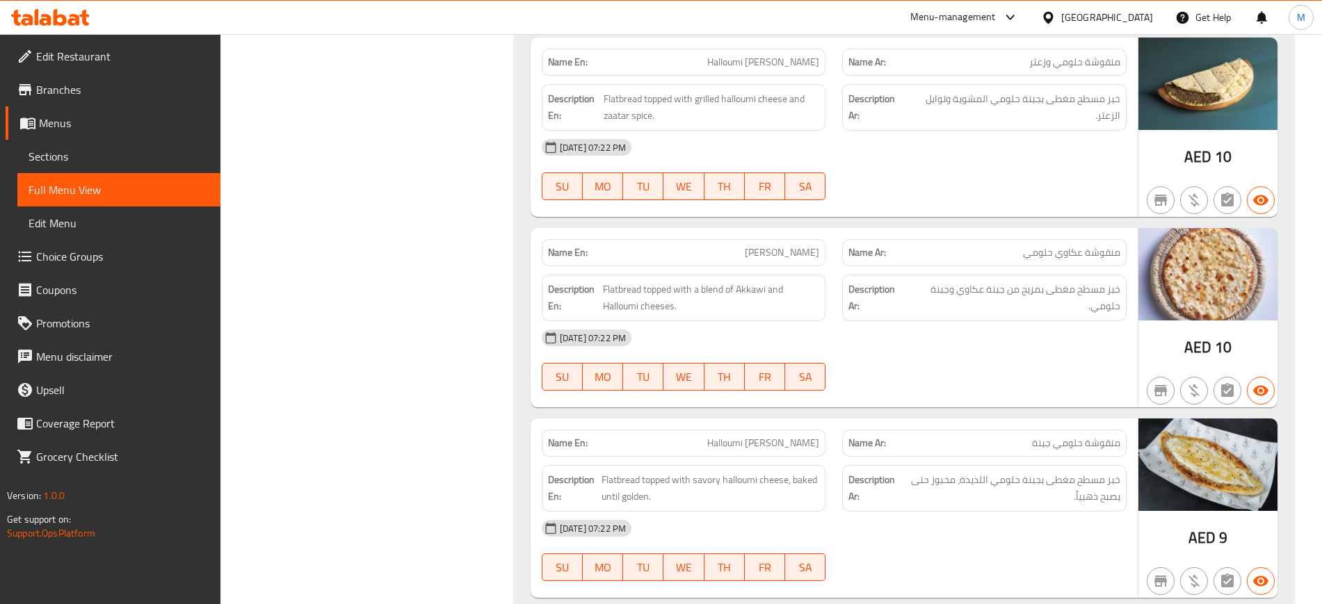
scroll to position [14800, 0]
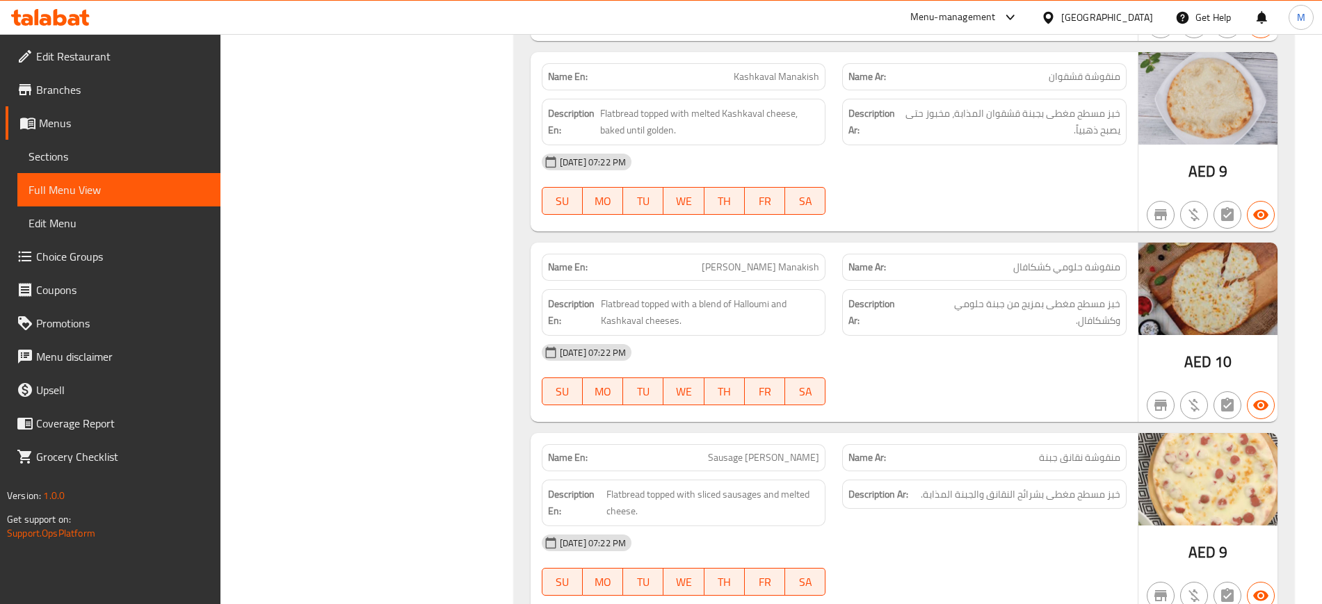
scroll to position [15356, 0]
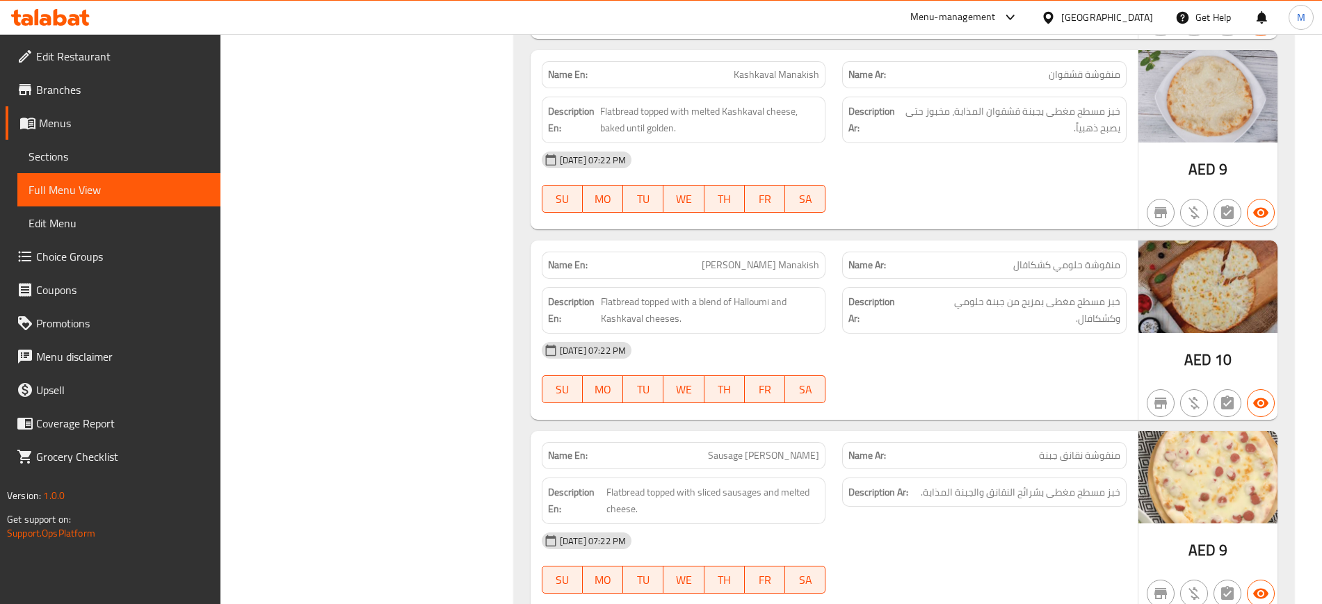
click at [715, 263] on span "[PERSON_NAME] Manakish" at bounding box center [759, 265] width 117 height 15
copy span "[PERSON_NAME] Manakish"
click at [90, 156] on span "Sections" at bounding box center [119, 156] width 181 height 17
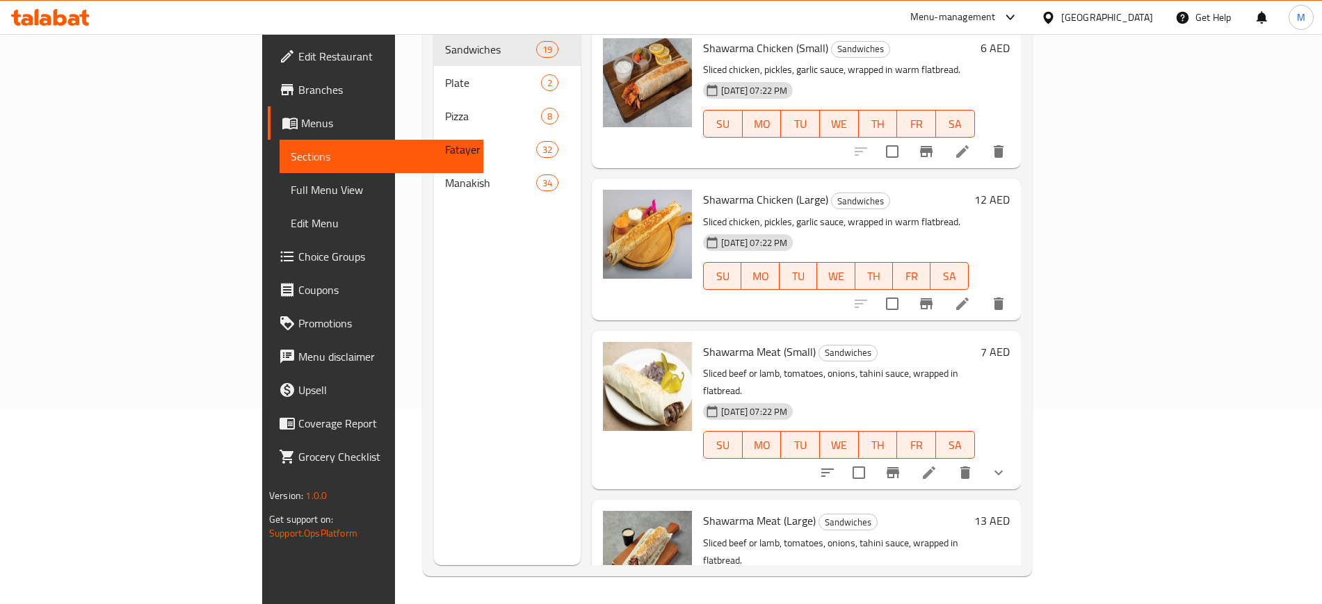
scroll to position [195, 0]
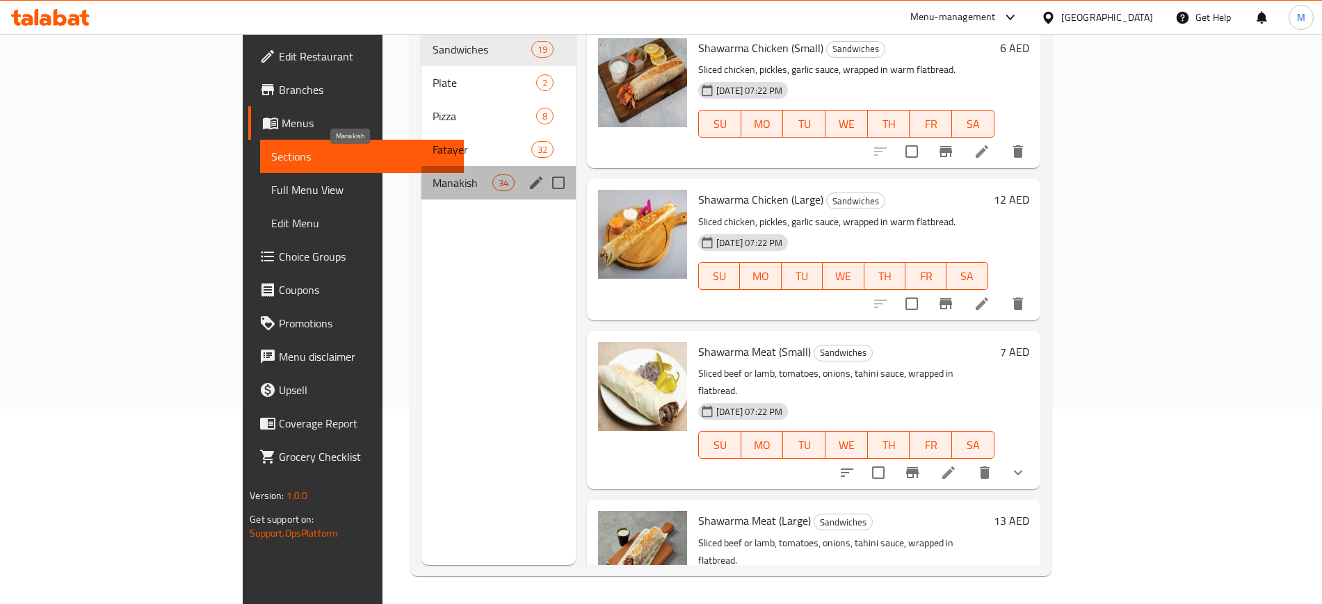
click at [432, 175] on span "Manakish" at bounding box center [462, 183] width 60 height 17
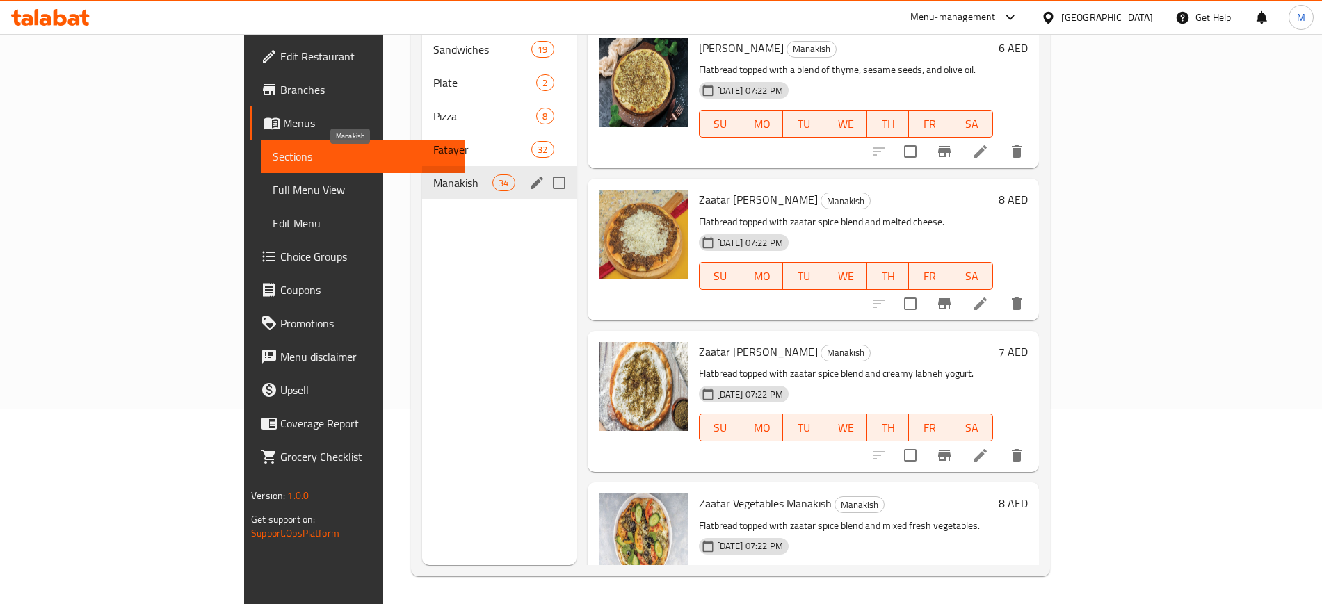
scroll to position [1738, 0]
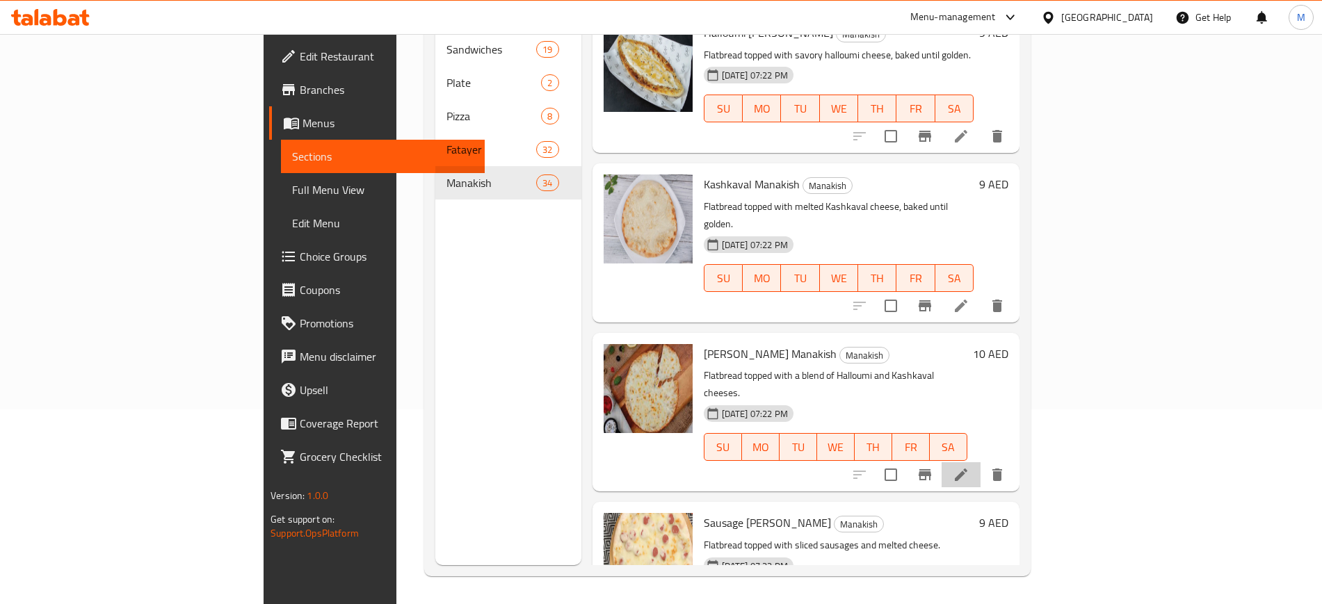
click at [980, 462] on li at bounding box center [960, 474] width 39 height 25
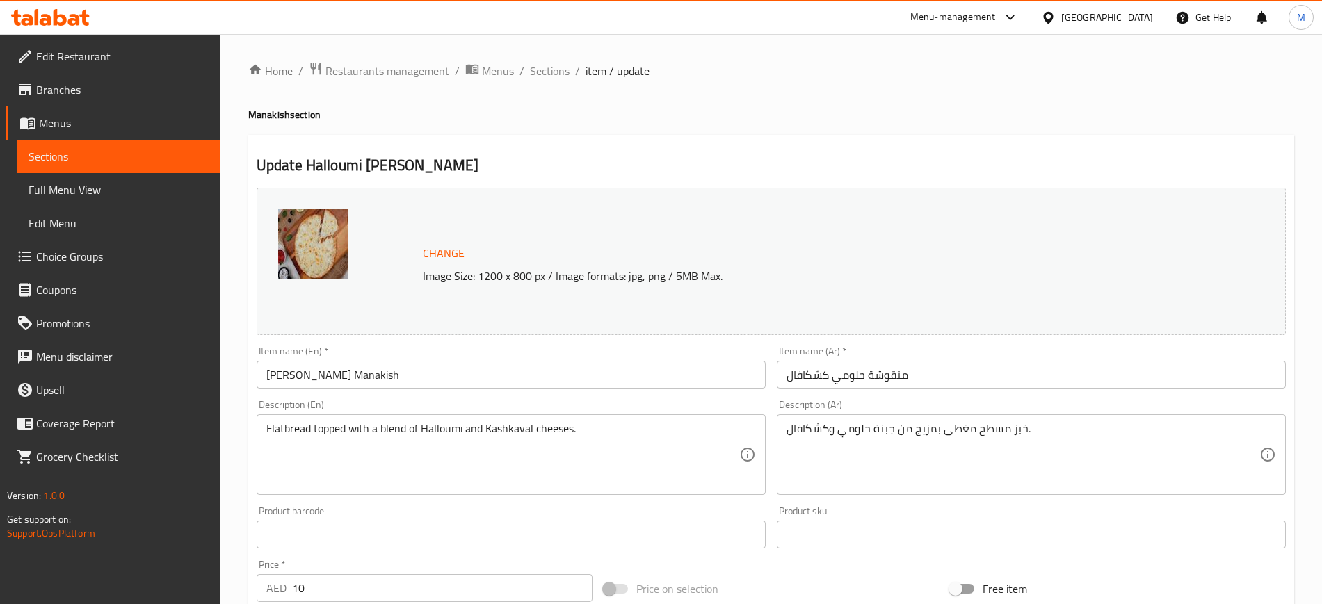
click at [800, 367] on input "منقوشة حلومي كشكافال" at bounding box center [1031, 375] width 509 height 28
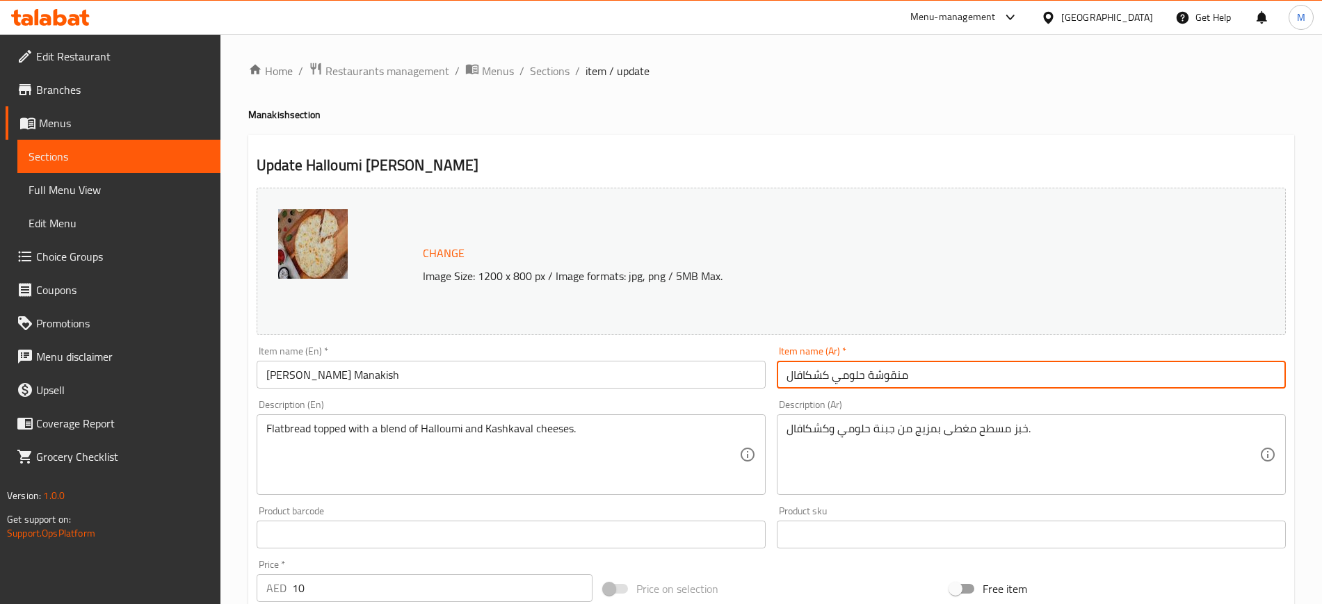
click at [800, 367] on input "منقوشة حلومي كشكافال" at bounding box center [1031, 375] width 509 height 28
type input "منقوشة حلومي قشقوان"
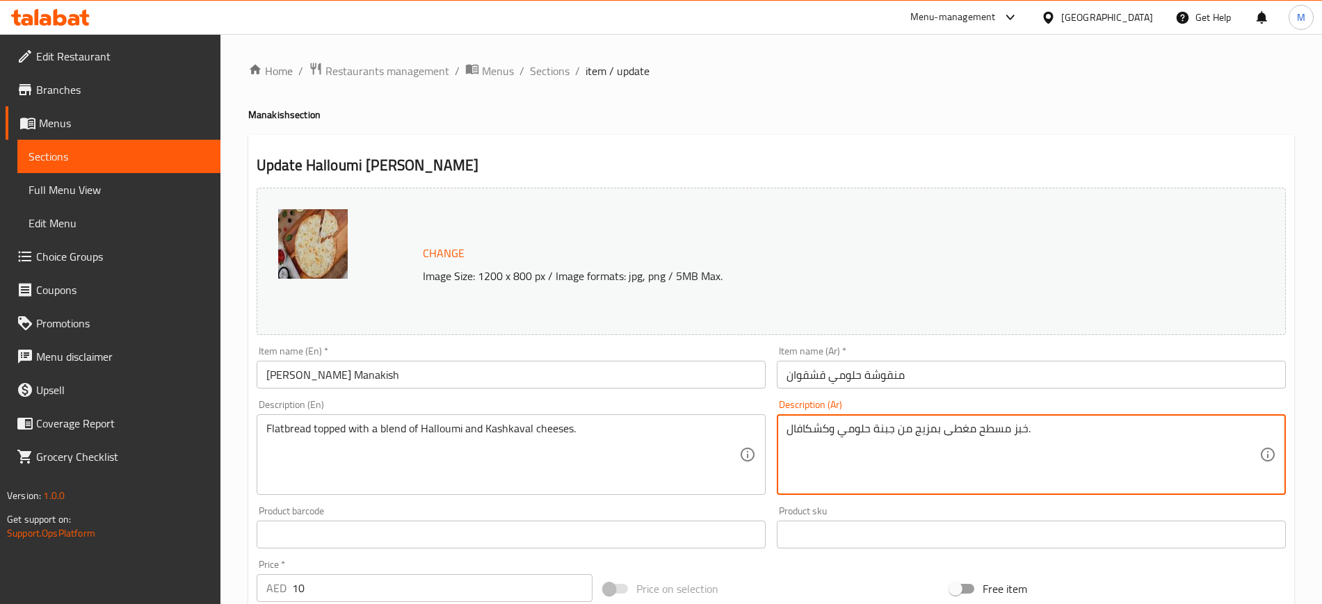
click at [799, 430] on textarea "خبز مسطح مغطى بمزيج من جبنة حلومي وكشكافال." at bounding box center [1022, 455] width 473 height 66
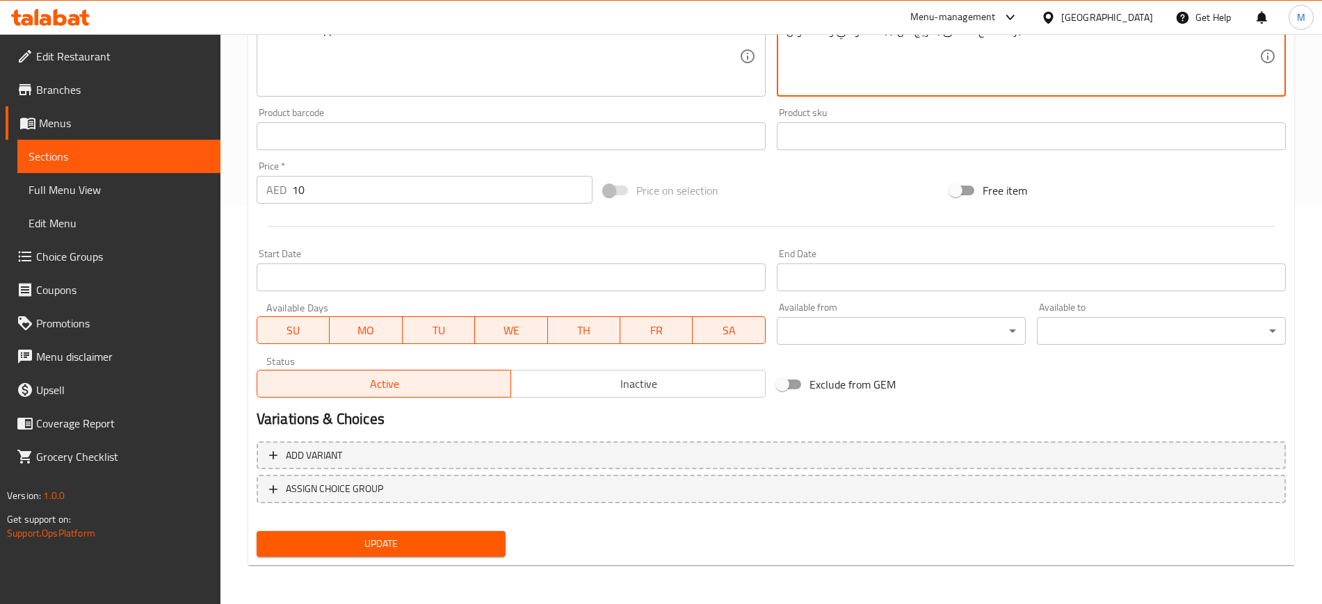
type textarea "خبز مسطح مغطى بمزيج من جبنة حلومي و قشقوان."
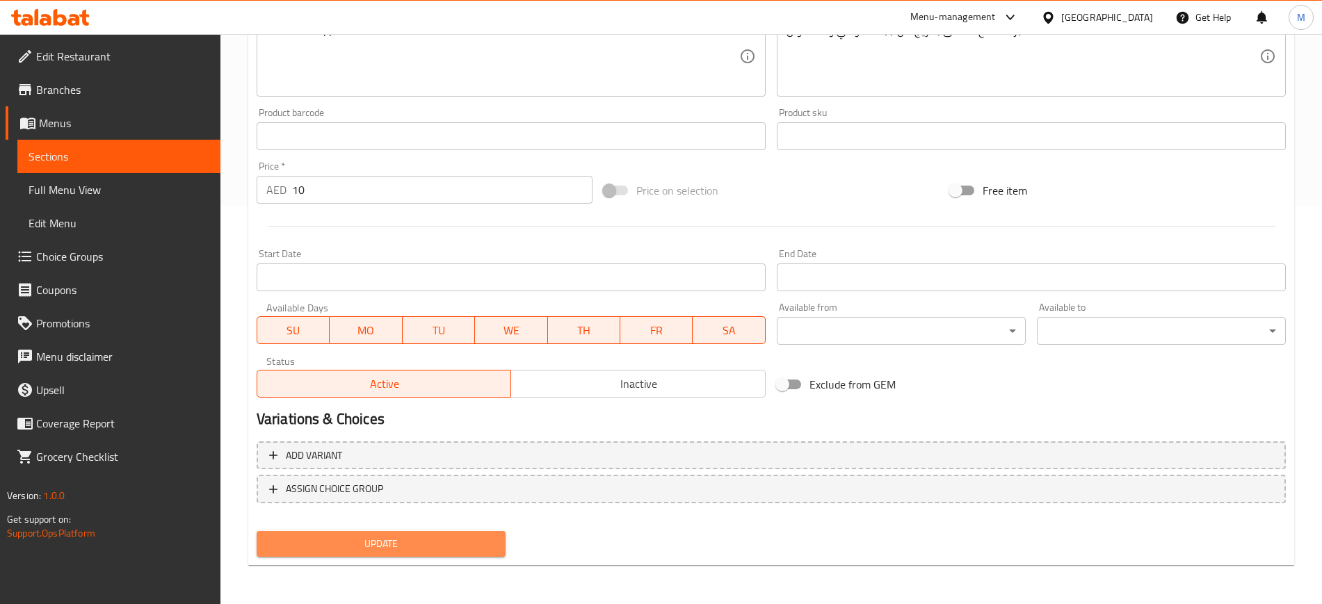
click at [412, 542] on span "Update" at bounding box center [381, 543] width 227 height 17
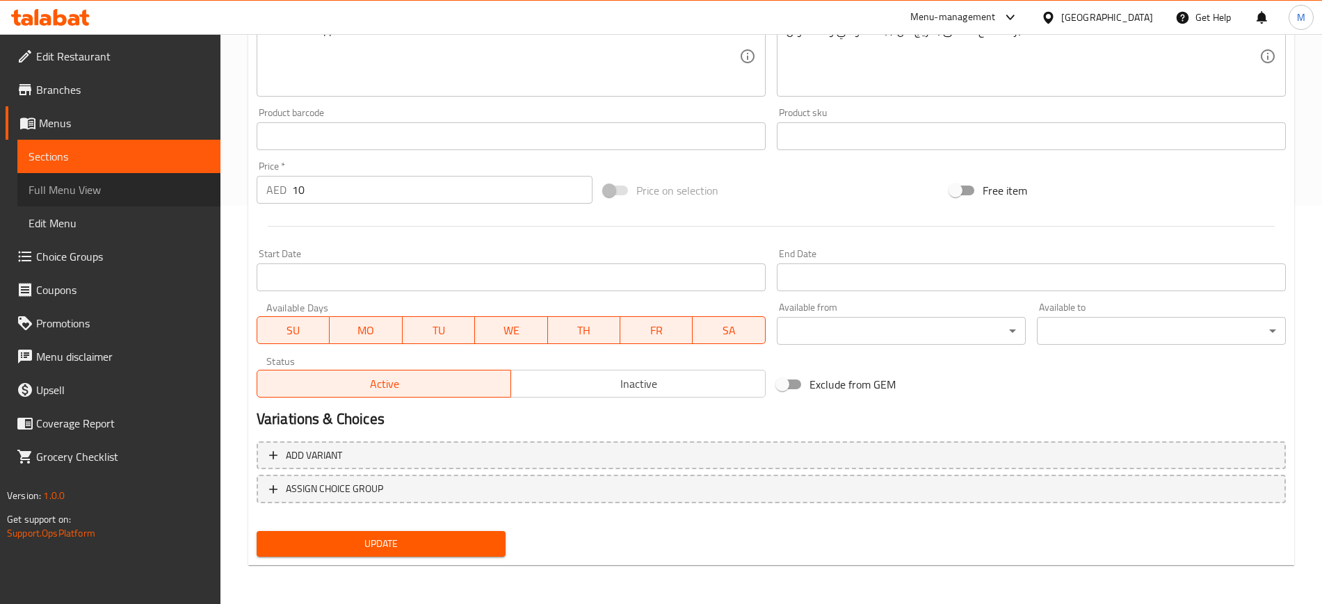
click at [83, 189] on span "Full Menu View" at bounding box center [119, 189] width 181 height 17
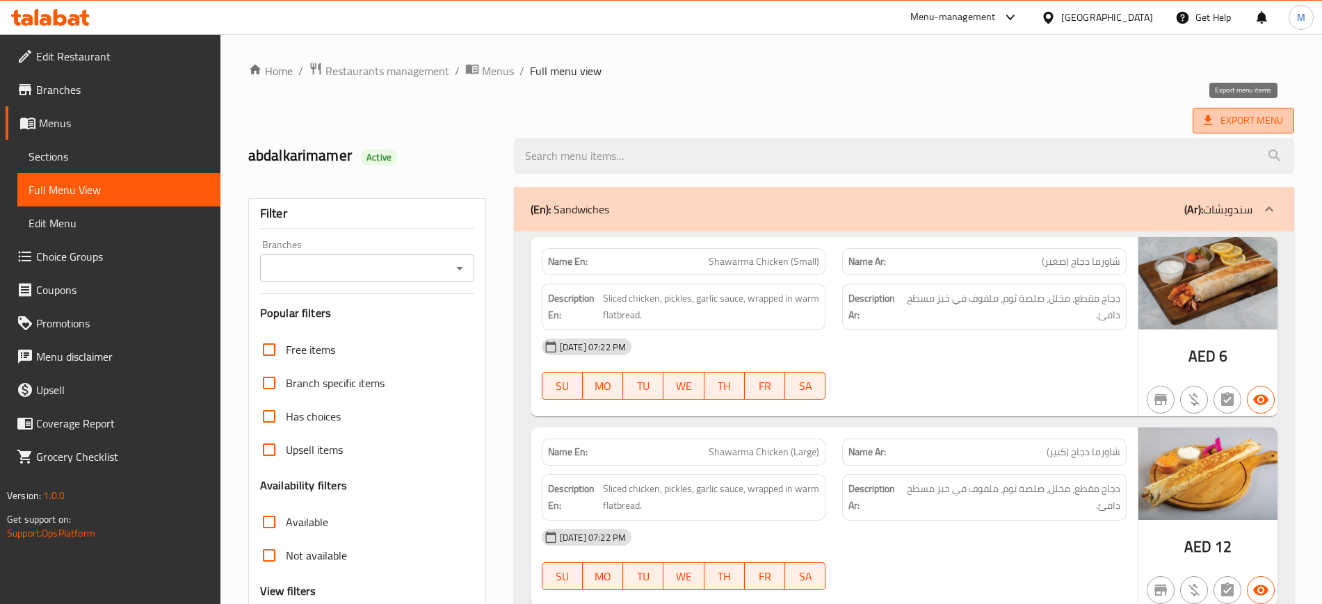
click at [1244, 117] on span "Export Menu" at bounding box center [1242, 120] width 79 height 17
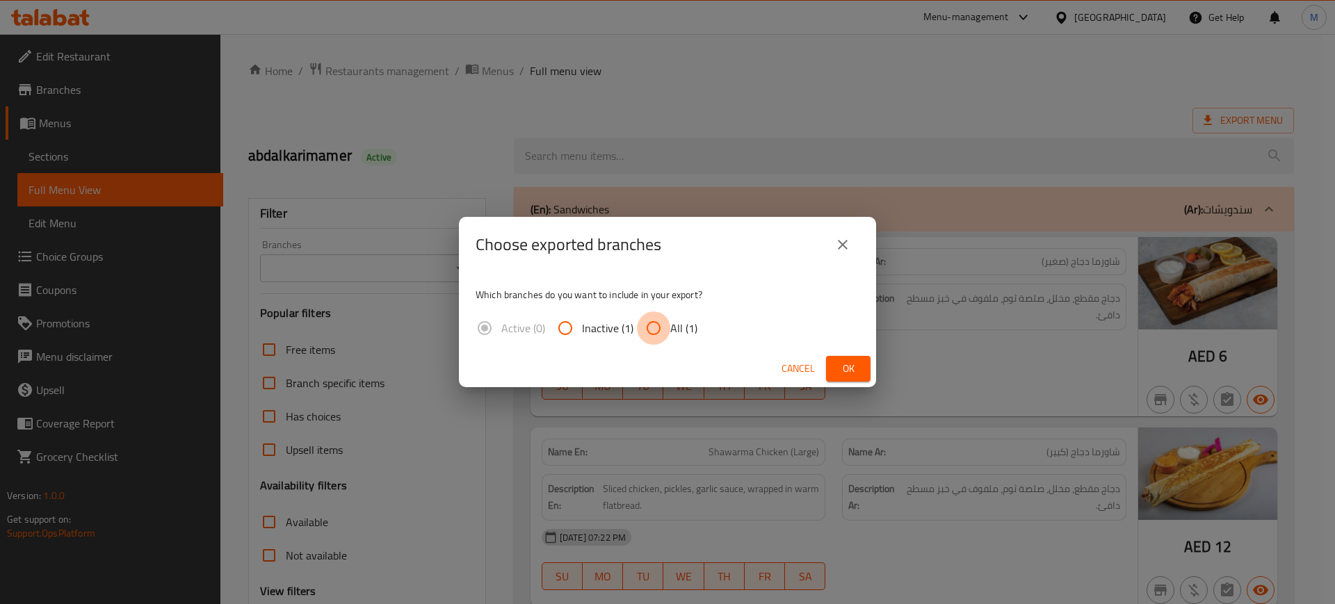
click at [660, 328] on input "All (1)" at bounding box center [653, 327] width 33 height 33
radio input "true"
click at [846, 370] on span "Ok" at bounding box center [848, 368] width 22 height 17
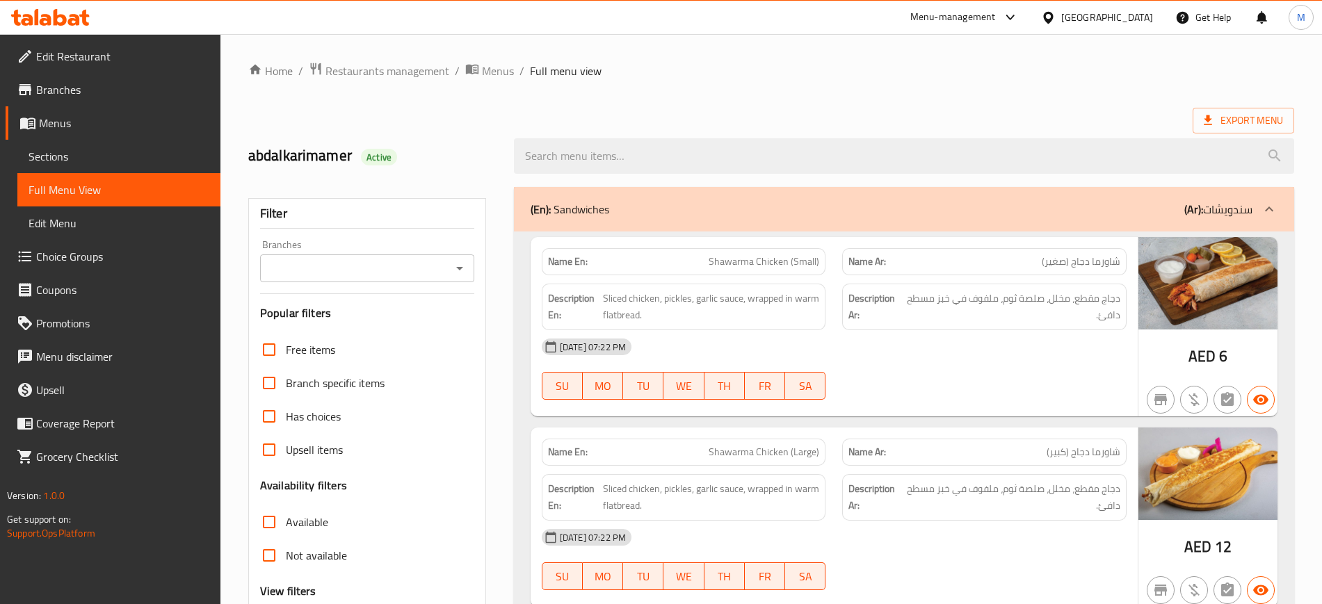
click at [749, 78] on ol "Home / Restaurants management / Menus / Full menu view" at bounding box center [771, 71] width 1046 height 18
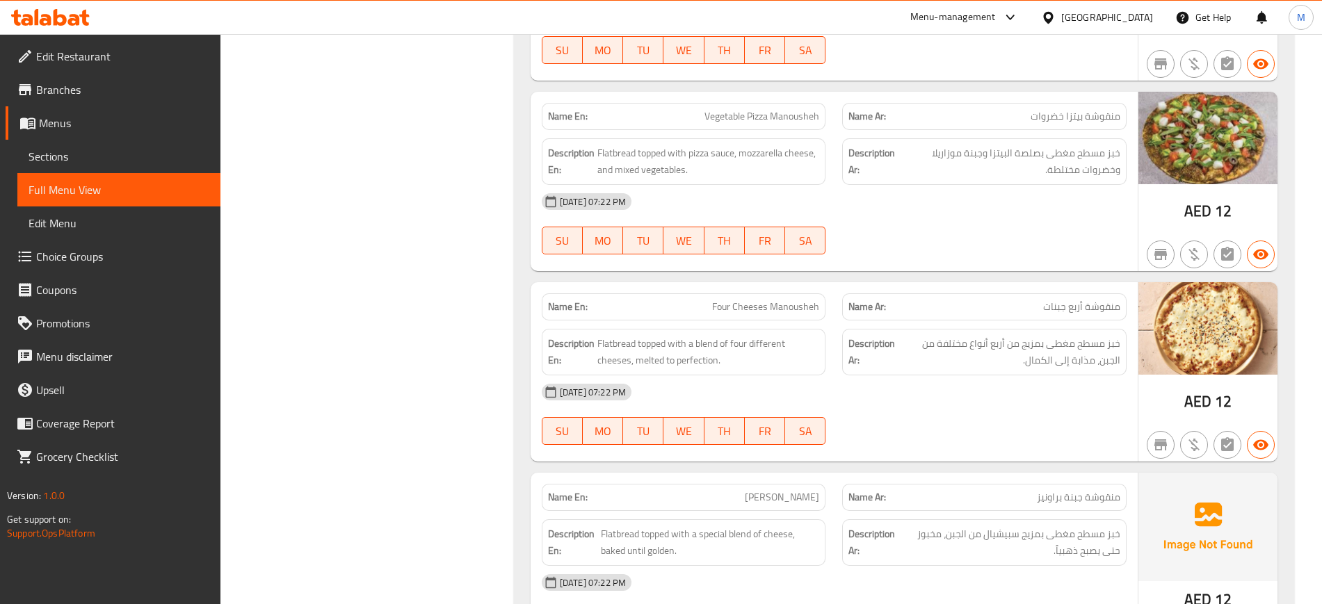
scroll to position [18933, 0]
click at [745, 496] on span "[PERSON_NAME]" at bounding box center [782, 498] width 74 height 15
copy span "[PERSON_NAME]"
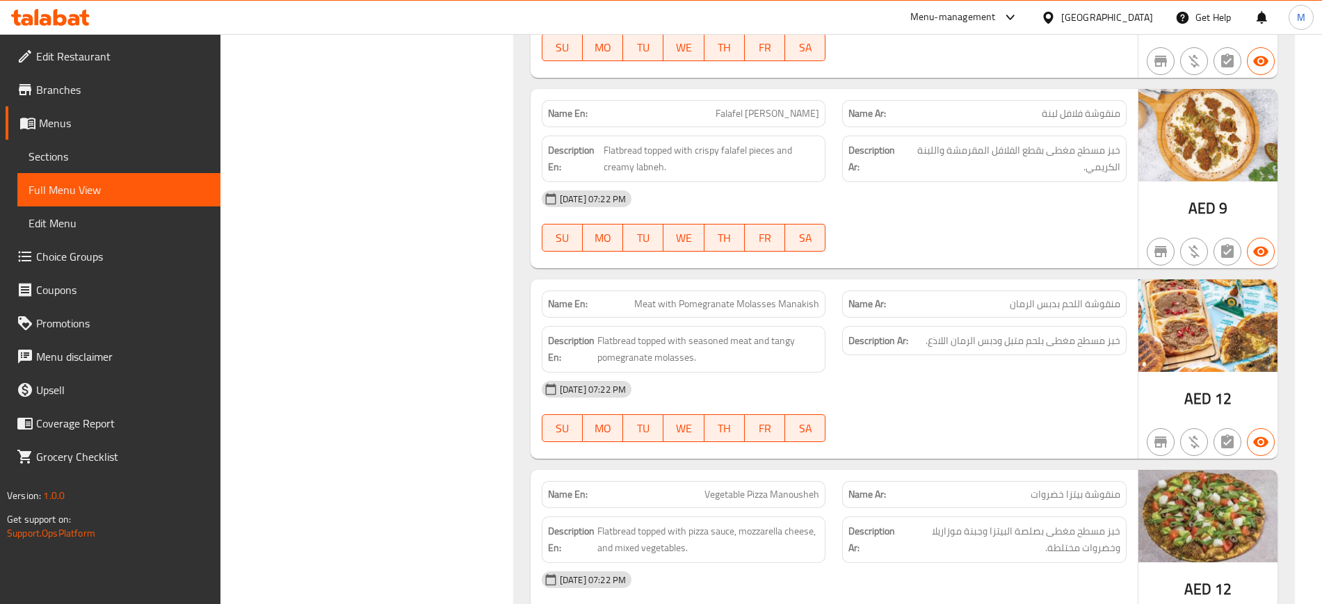
scroll to position [18550, 0]
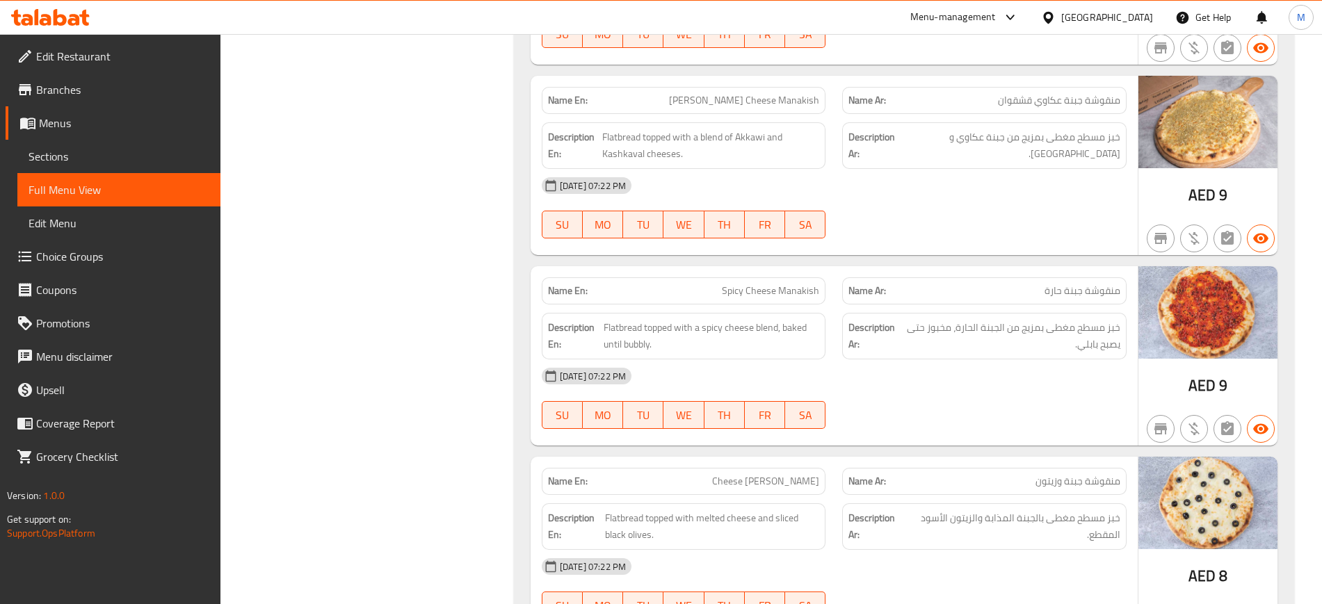
scroll to position [13962, 0]
